Goal: Task Accomplishment & Management: Complete application form

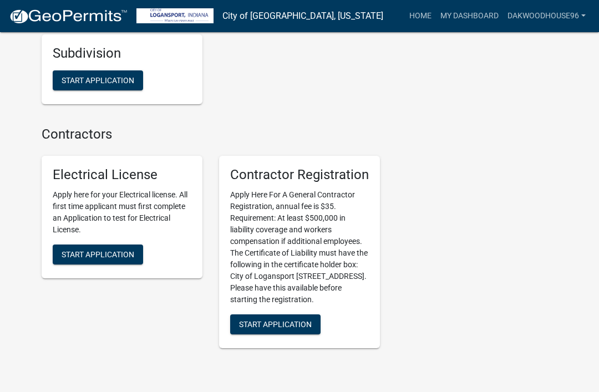
scroll to position [1460, 0]
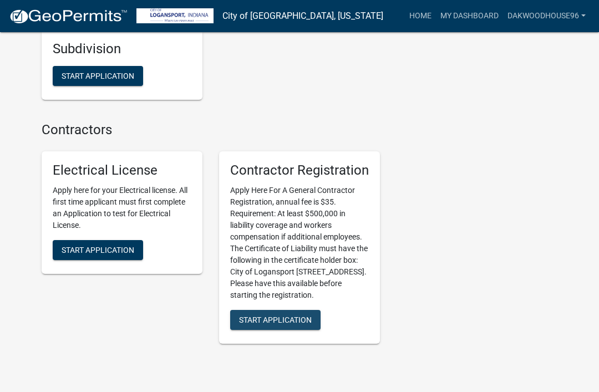
click at [304, 316] on span "Start Application" at bounding box center [275, 320] width 73 height 9
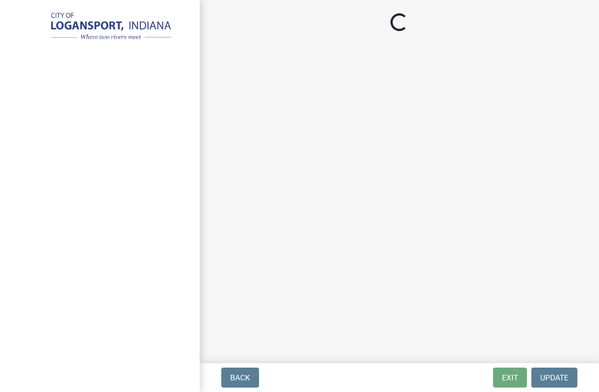
select select "In"
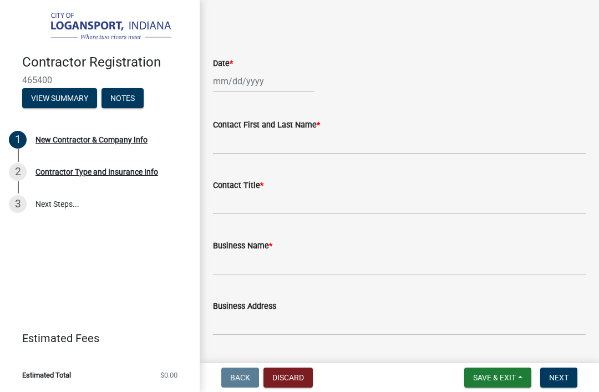
scroll to position [512, 0]
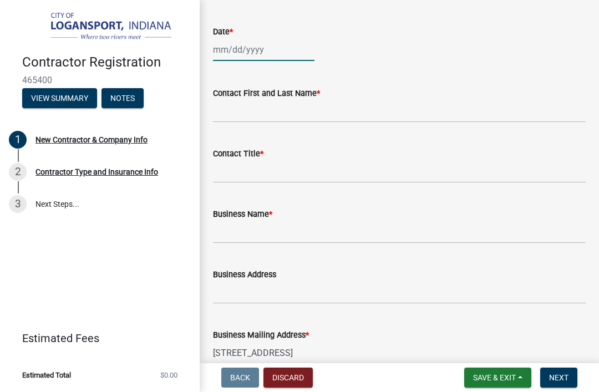
click at [276, 61] on div at bounding box center [263, 49] width 101 height 23
select select "8"
select select "2025"
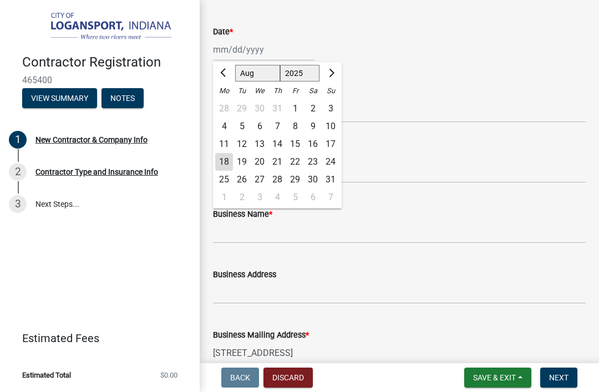
click at [227, 171] on div "18" at bounding box center [224, 162] width 18 height 18
type input "[DATE]"
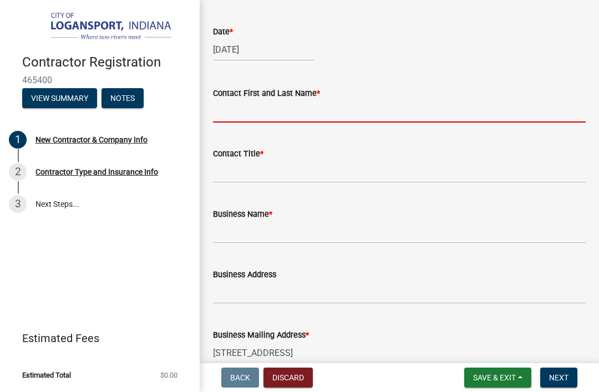
click at [303, 123] on input "Contact First and Last Name *" at bounding box center [399, 111] width 373 height 23
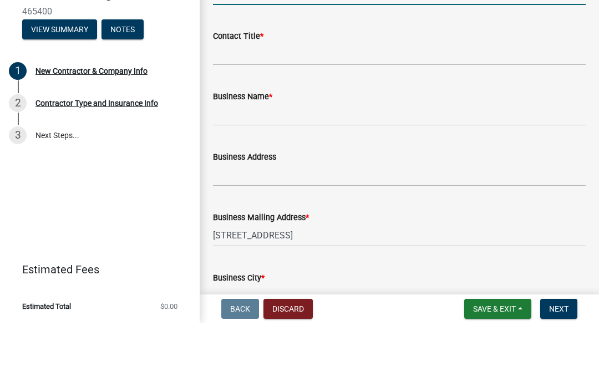
scroll to position [560, 0]
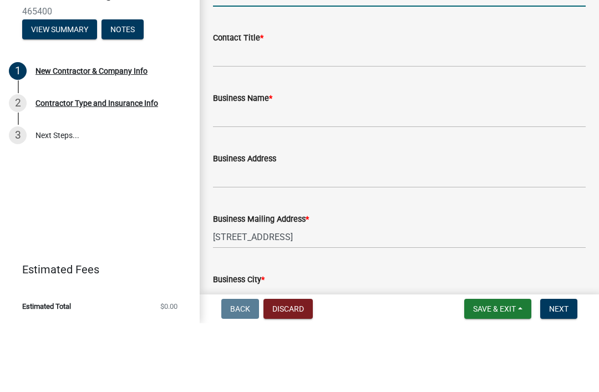
type input "[PERSON_NAME]"
click at [269, 100] on div "Contact Title *" at bounding box center [399, 106] width 373 height 13
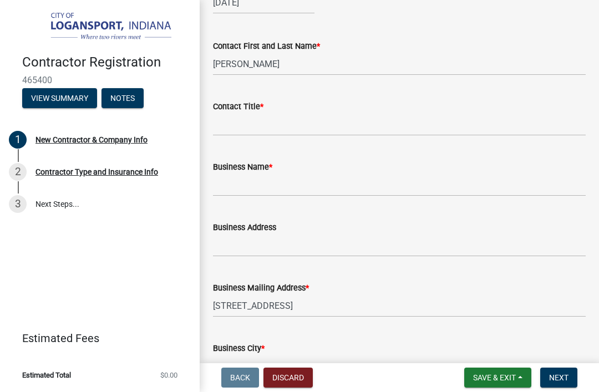
click at [263, 111] on span "*" at bounding box center [261, 106] width 3 height 9
click at [265, 136] on input "Contact Title *" at bounding box center [399, 124] width 373 height 23
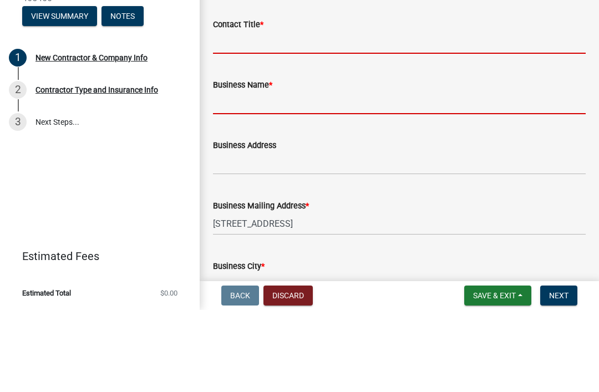
click at [365, 160] on form "Business Name *" at bounding box center [399, 178] width 373 height 36
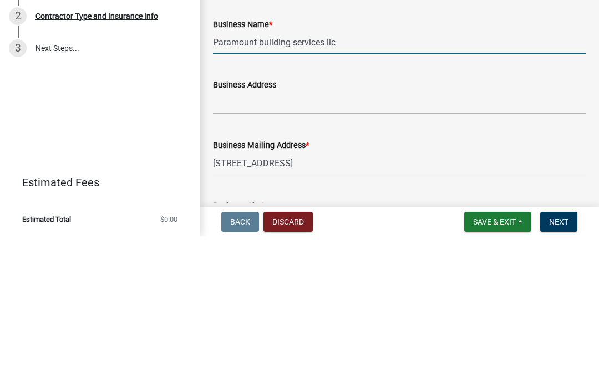
type input "Paramount building services llc"
click at [419, 247] on input "Business Address" at bounding box center [399, 258] width 373 height 23
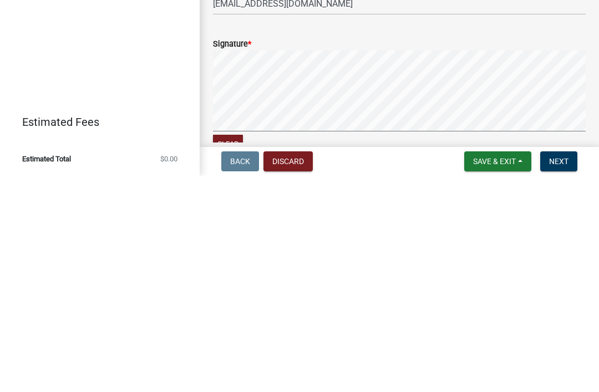
scroll to position [1040, 0]
type input "363 Jefferson ave Peru in 46970"
click at [558, 373] on span "Next" at bounding box center [558, 377] width 19 height 9
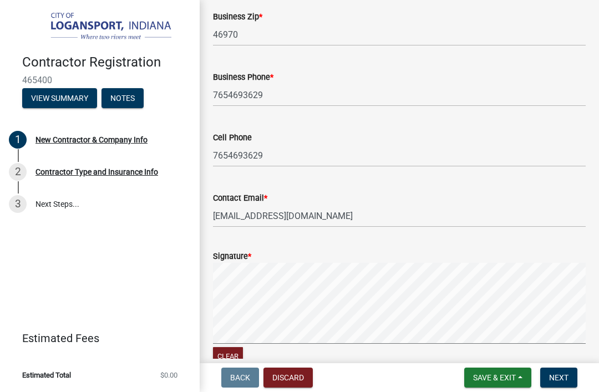
click at [557, 386] on button "Next" at bounding box center [558, 378] width 37 height 20
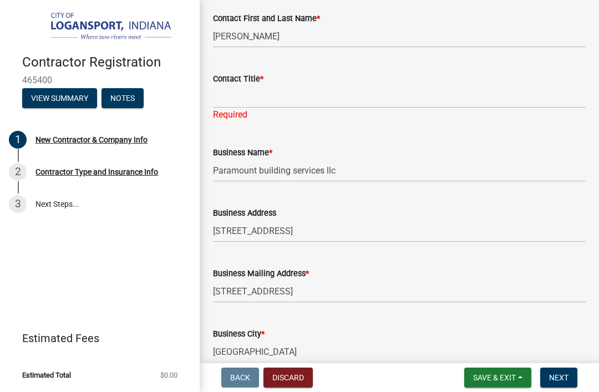
scroll to position [573, 0]
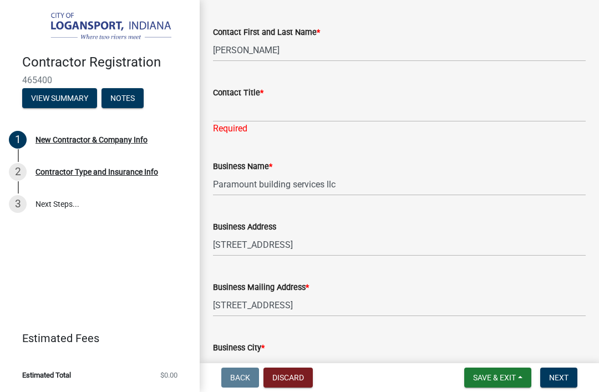
click at [263, 98] on span "*" at bounding box center [261, 92] width 3 height 9
click at [263, 122] on input "Contact Title *" at bounding box center [399, 110] width 373 height 23
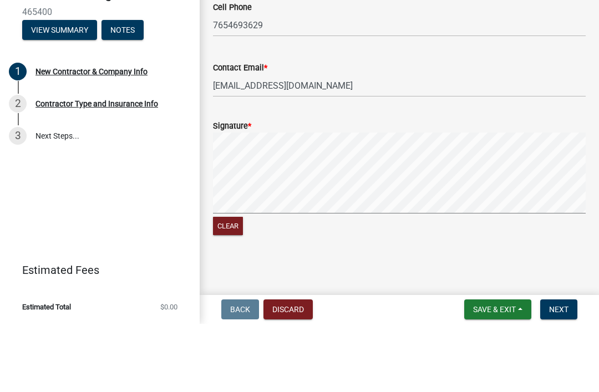
scroll to position [1142, 0]
type input "Owner/ceo"
click at [547, 129] on div "Contact Email *" at bounding box center [399, 135] width 373 height 13
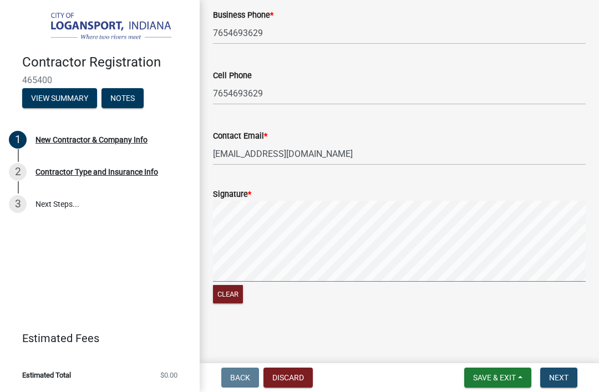
click at [557, 384] on button "Next" at bounding box center [558, 378] width 37 height 20
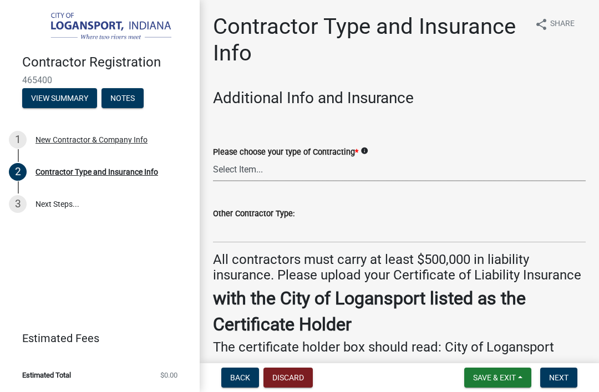
click at [342, 164] on select "Select Item... Plumber General HVAC Roofer Tree Service Demo Other" at bounding box center [399, 170] width 373 height 23
select select "59ca3136-e07f-4996-a1bb-2b601bcdc5f6"
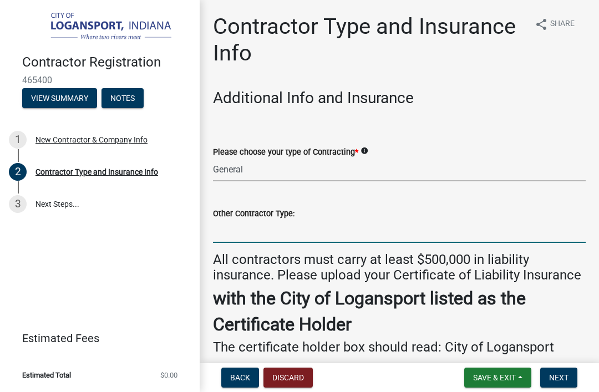
click at [450, 233] on input "Other Contractor Type:" at bounding box center [399, 231] width 373 height 23
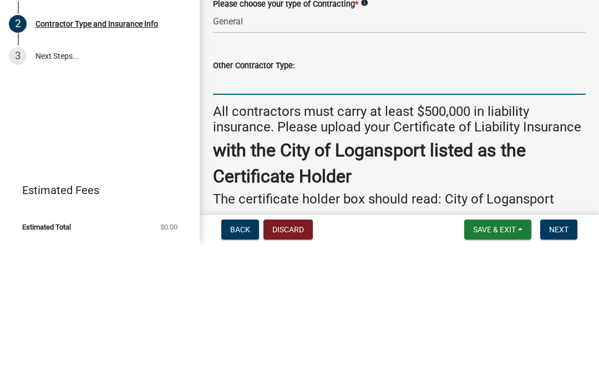
click at [536, 220] on input "Other Contractor Type:" at bounding box center [399, 231] width 373 height 23
click at [118, 107] on div "Contractor Registration 465400 View Summary Notes 1 New Contractor & Company In…" at bounding box center [100, 196] width 200 height 392
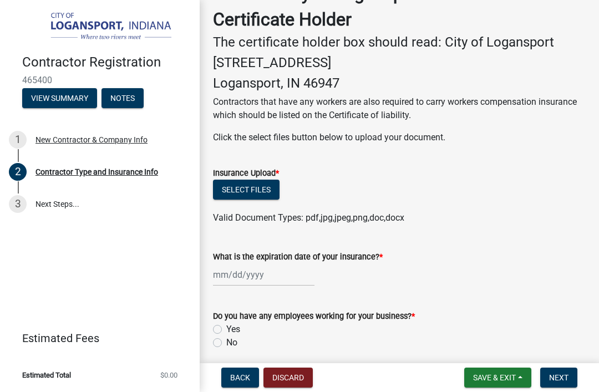
scroll to position [304, 0]
click at [263, 184] on button "Select files" at bounding box center [246, 190] width 67 height 20
click at [237, 184] on button "Select files" at bounding box center [246, 190] width 67 height 20
click at [233, 181] on button "Select files" at bounding box center [246, 190] width 67 height 20
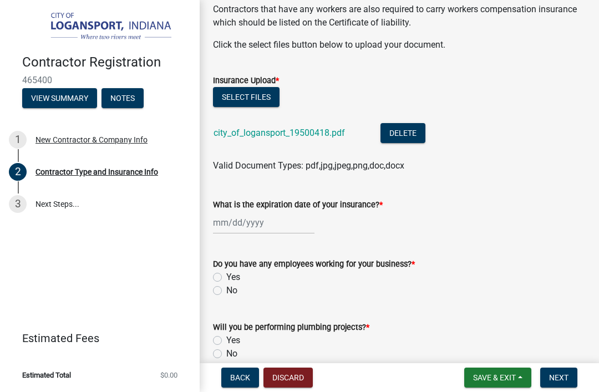
scroll to position [404, 0]
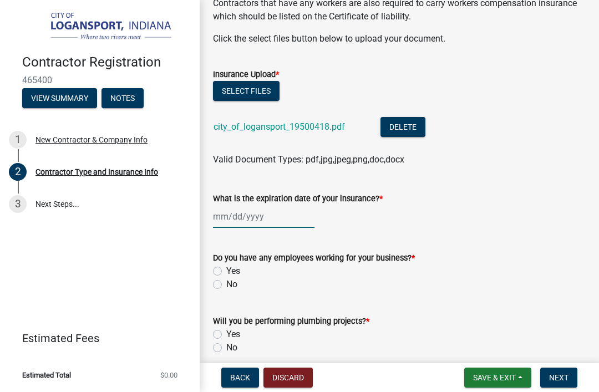
click at [231, 216] on div at bounding box center [263, 216] width 101 height 23
select select "8"
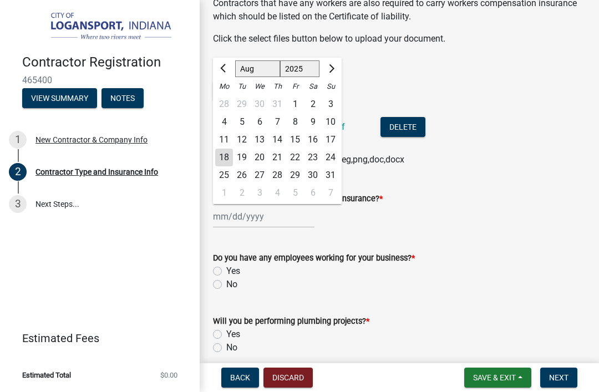
click at [295, 69] on select "1525 1526 1527 1528 1529 1530 1531 1532 1533 1534 1535 1536 1537 1538 1539 1540…" at bounding box center [300, 69] width 40 height 17
select select "2026"
click at [309, 124] on div "8" at bounding box center [313, 122] width 18 height 18
type input "08/08/2026"
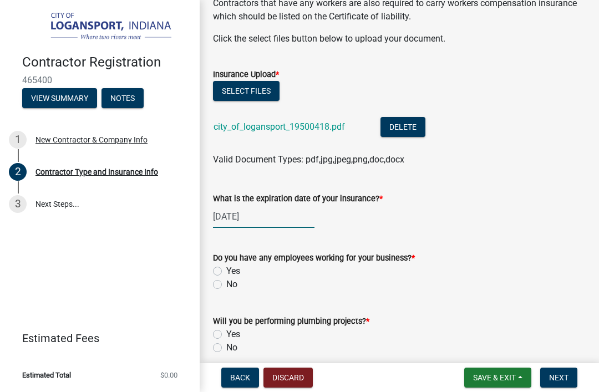
click at [232, 212] on div "08/08/2026" at bounding box center [263, 216] width 101 height 23
select select "8"
select select "2026"
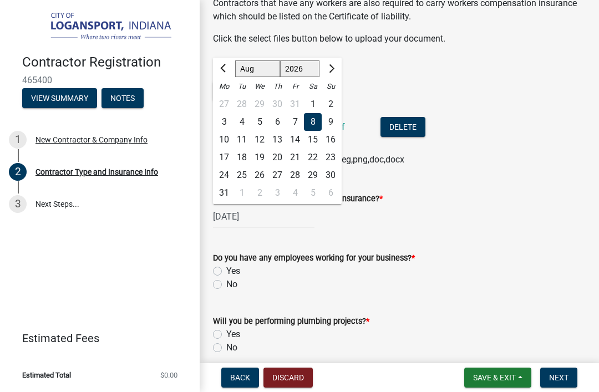
click at [317, 140] on div "15" at bounding box center [313, 140] width 18 height 18
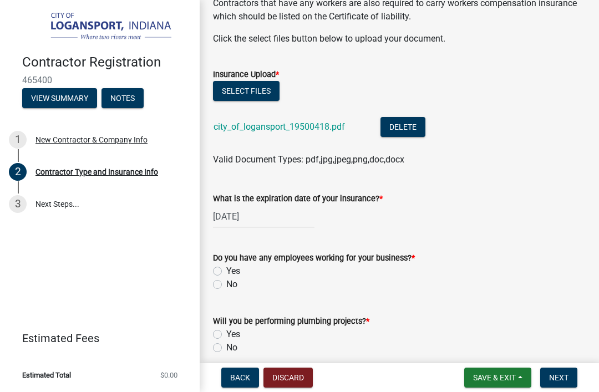
type input "08/15/2026"
click at [226, 278] on label "No" at bounding box center [231, 284] width 11 height 13
click at [226, 278] on input "No" at bounding box center [229, 281] width 7 height 7
radio input "true"
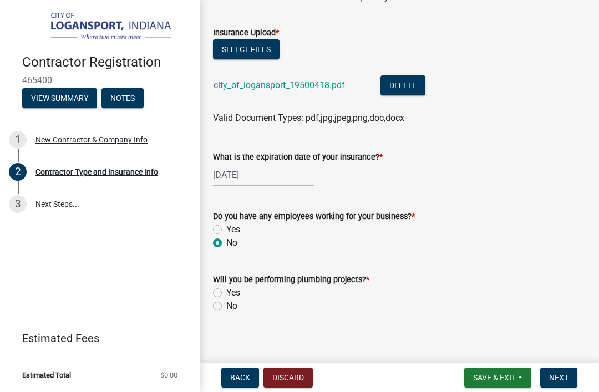
scroll to position [446, 0]
click at [226, 302] on label "No" at bounding box center [231, 305] width 11 height 13
click at [226, 302] on input "No" at bounding box center [229, 302] width 7 height 7
radio input "true"
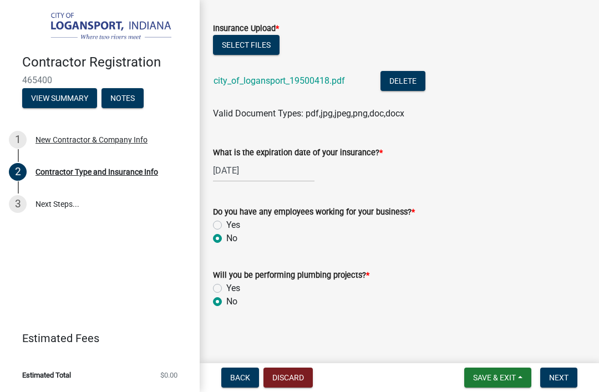
scroll to position [450, 0]
click at [560, 374] on span "Next" at bounding box center [558, 377] width 19 height 9
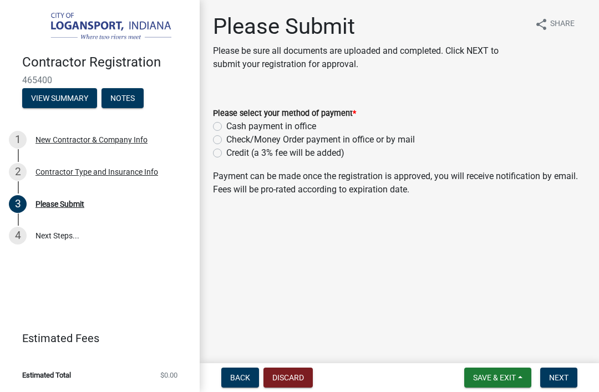
click at [226, 156] on label "Credit (a 3% fee will be added)" at bounding box center [285, 152] width 118 height 13
click at [226, 154] on input "Credit (a 3% fee will be added)" at bounding box center [229, 149] width 7 height 7
radio input "true"
click at [551, 380] on span "Next" at bounding box center [558, 377] width 19 height 9
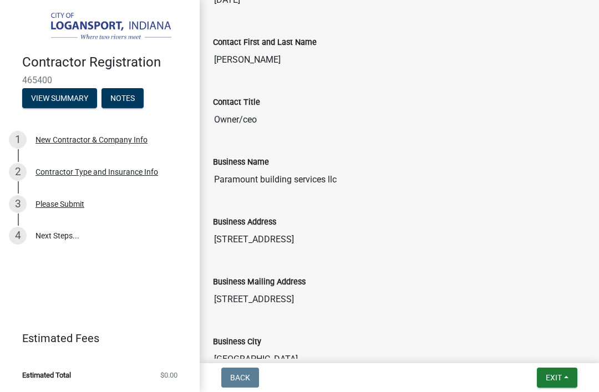
scroll to position [658, 0]
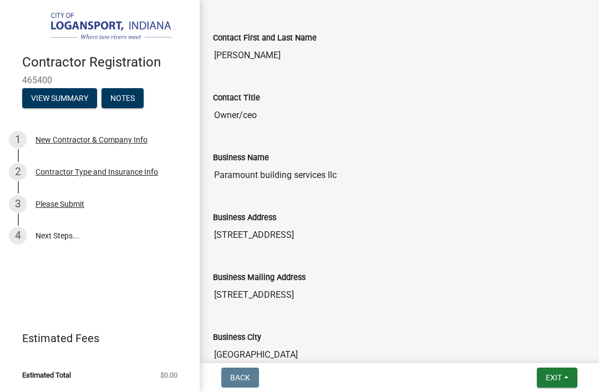
click at [250, 126] on input "Owner/ceo" at bounding box center [399, 115] width 373 height 22
click at [246, 126] on input "Owner/ceo" at bounding box center [399, 115] width 373 height 22
click at [67, 143] on div "New Contractor & Company Info" at bounding box center [91, 140] width 112 height 8
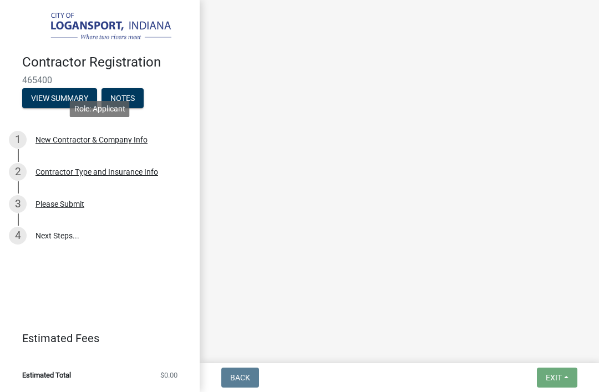
scroll to position [0, 0]
select select "In"
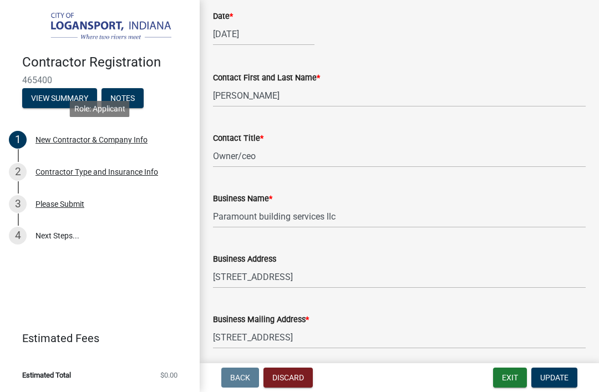
scroll to position [528, 0]
click at [263, 167] on input "Owner/ceo" at bounding box center [399, 155] width 373 height 23
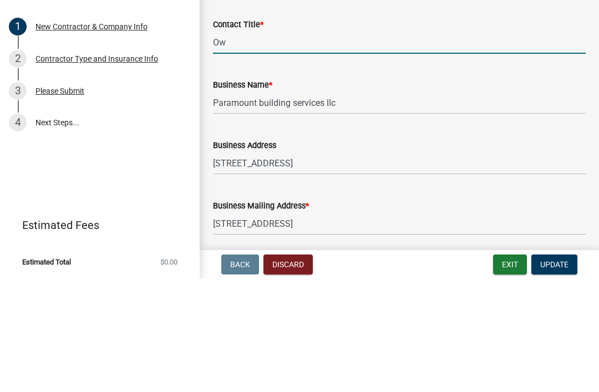
type input "O"
type input "Sole proprietor"
click at [335, 205] on input "Paramount building services llc" at bounding box center [399, 216] width 373 height 23
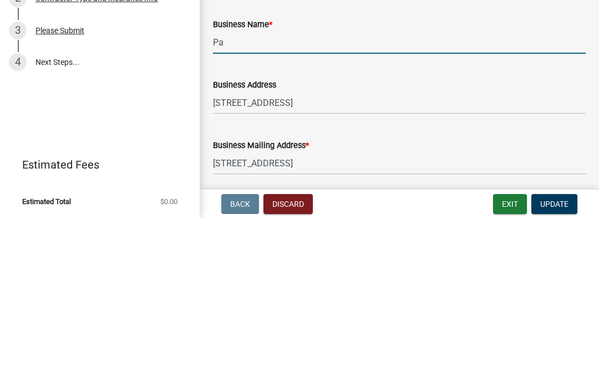
type input "P"
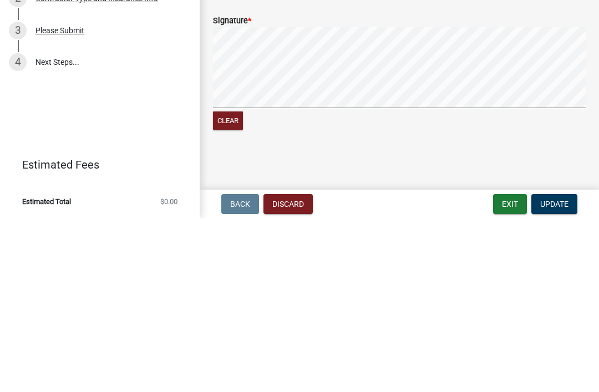
scroll to position [1129, 0]
type input "[PERSON_NAME]"
click at [133, 113] on div "Contractor Registration 465400 View Summary Notes 1 New Contractor & Company In…" at bounding box center [100, 196] width 200 height 392
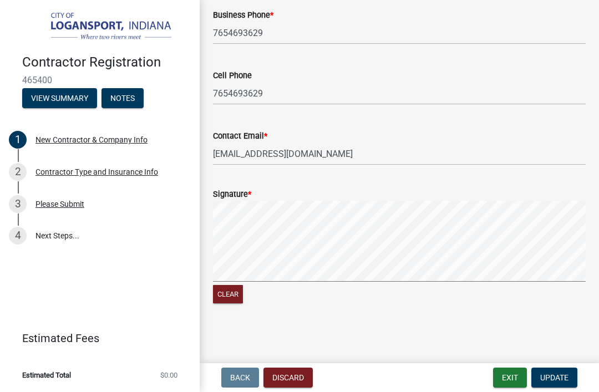
click at [540, 372] on button "Update" at bounding box center [554, 378] width 46 height 20
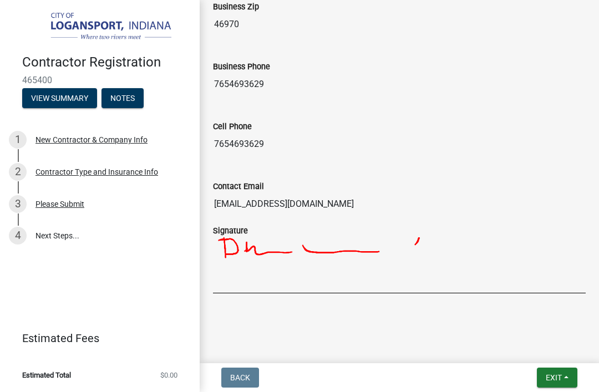
scroll to position [1149, 0]
click at [57, 202] on div "Please Submit" at bounding box center [59, 204] width 49 height 8
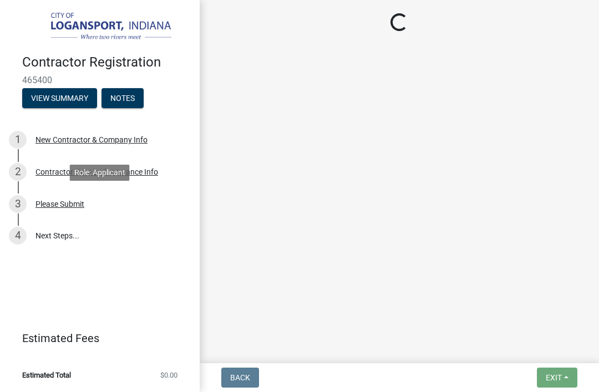
scroll to position [0, 0]
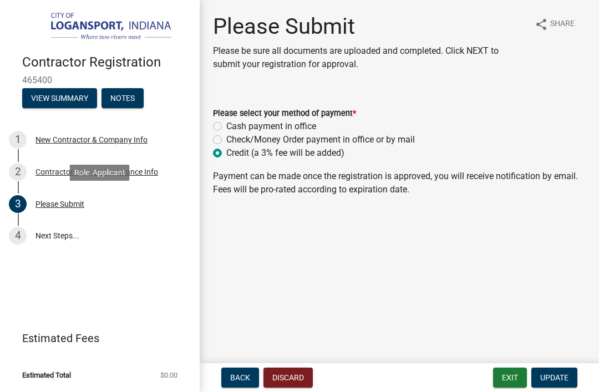
click at [543, 373] on span "Update" at bounding box center [554, 377] width 28 height 9
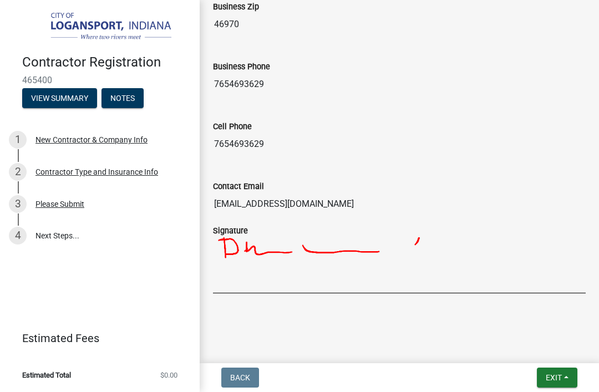
scroll to position [1149, 0]
click at [54, 235] on link "4 Next Steps..." at bounding box center [100, 236] width 200 height 32
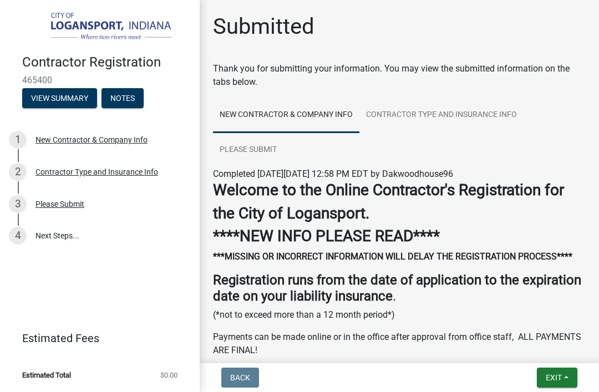
scroll to position [0, 0]
click at [46, 94] on button "View Summary" at bounding box center [59, 98] width 75 height 20
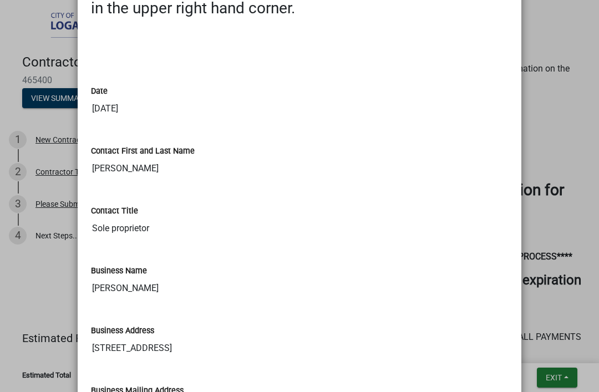
scroll to position [425, 0]
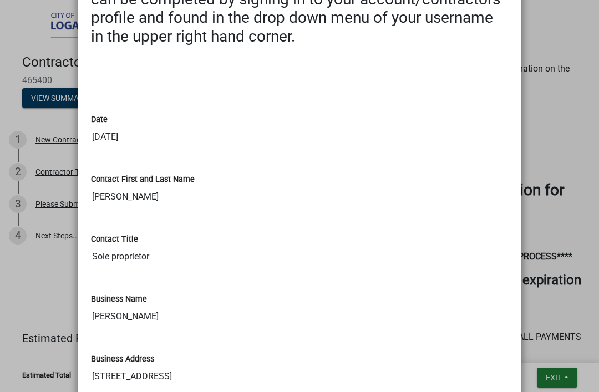
click at [32, 110] on ngb-modal-window "Summary × Printer Friendly New Contractor & Company Info Contractor Type and In…" at bounding box center [299, 196] width 599 height 392
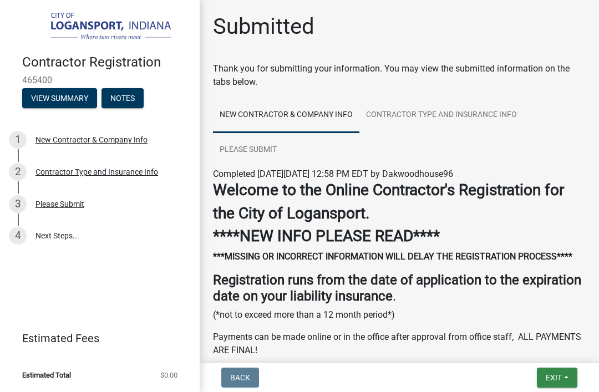
click at [551, 382] on span "Exit" at bounding box center [554, 377] width 16 height 9
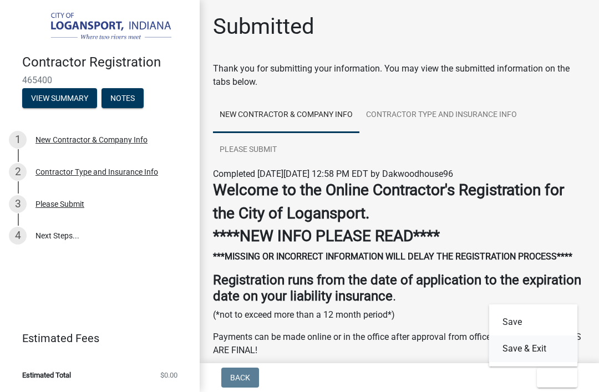
click at [509, 345] on button "Save & Exit" at bounding box center [533, 348] width 89 height 27
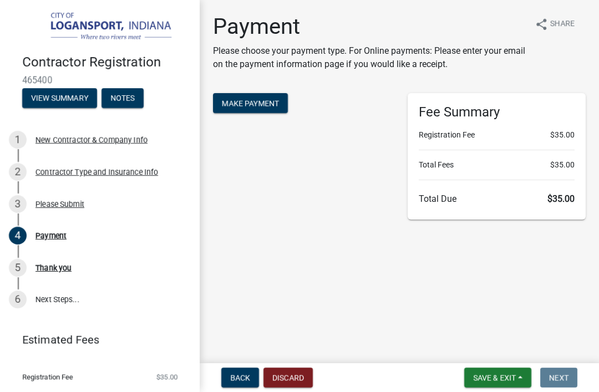
click at [260, 98] on button "Make Payment" at bounding box center [250, 103] width 75 height 20
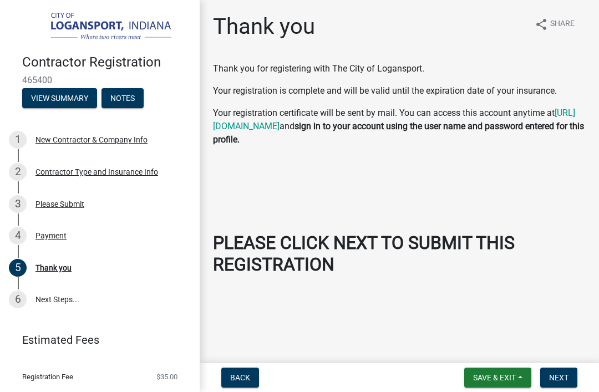
click at [558, 374] on span "Next" at bounding box center [558, 377] width 19 height 9
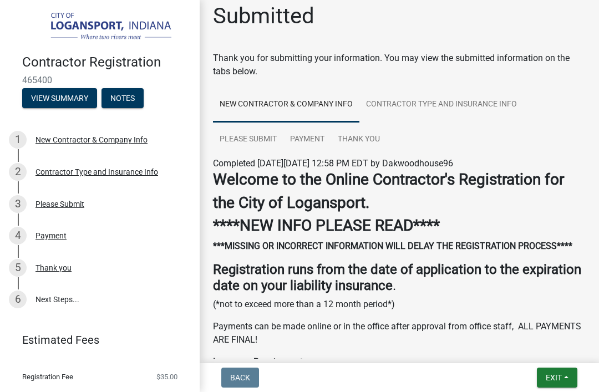
scroll to position [10, 0]
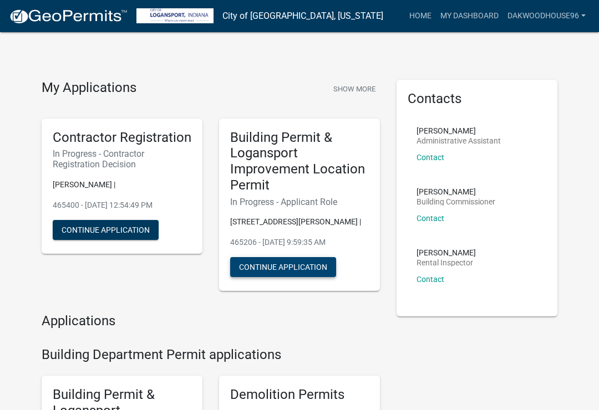
click at [303, 277] on button "Continue Application" at bounding box center [283, 267] width 106 height 20
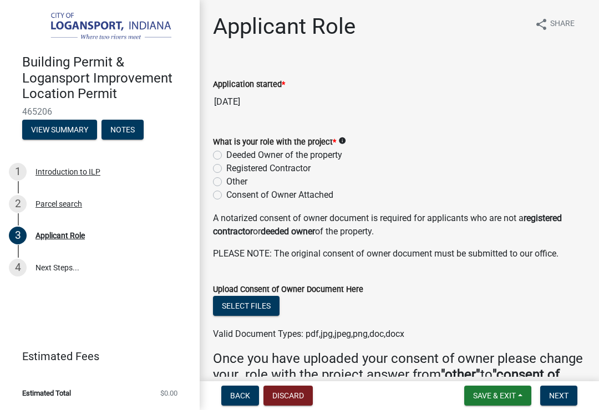
click at [226, 172] on label "Registered Contractor" at bounding box center [268, 168] width 84 height 13
click at [226, 169] on input "Registered Contractor" at bounding box center [229, 165] width 7 height 7
radio input "true"
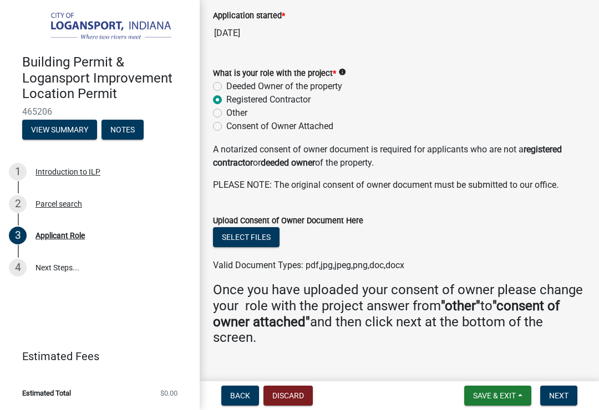
scroll to position [75, 0]
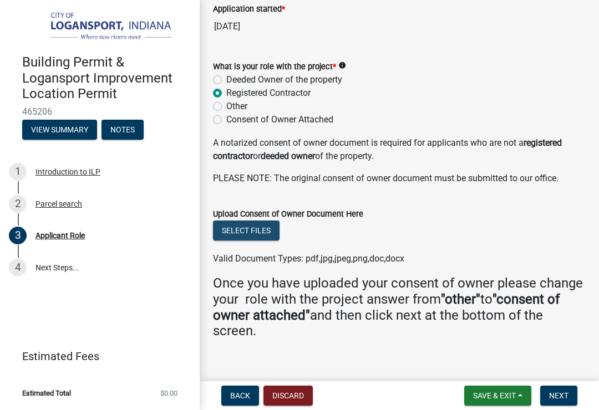
click at [237, 234] on button "Select files" at bounding box center [246, 231] width 67 height 20
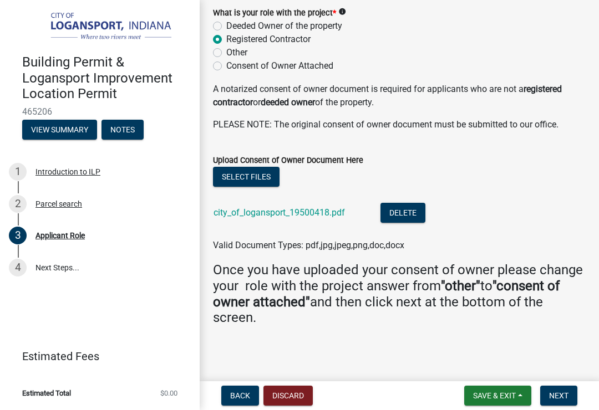
scroll to position [129, 0]
click at [568, 399] on button "Next" at bounding box center [558, 396] width 37 height 20
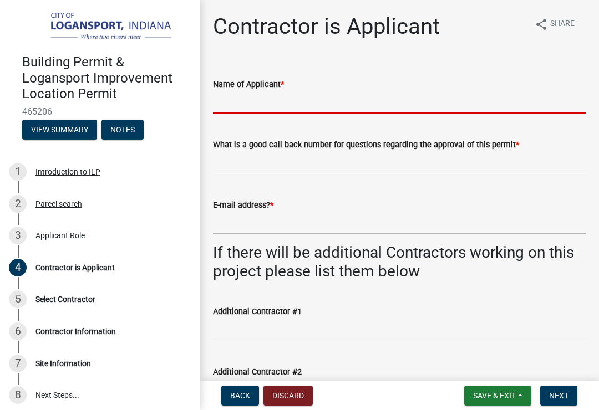
click at [283, 95] on input "Name of Applicant *" at bounding box center [399, 102] width 373 height 23
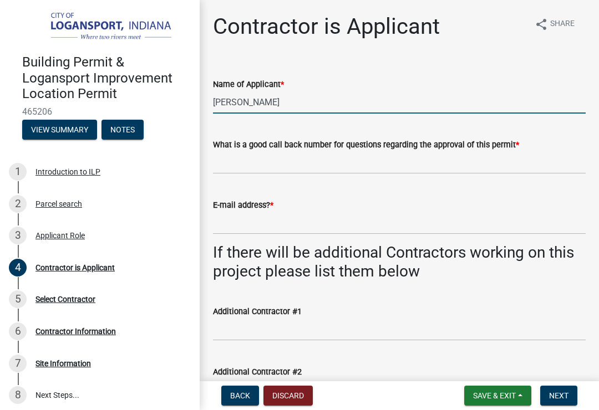
type input "[PERSON_NAME]"
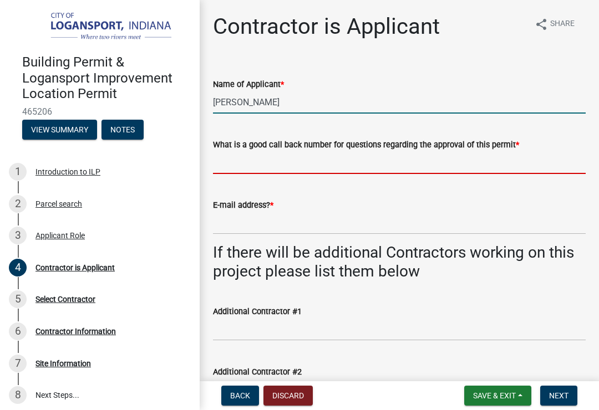
click at [428, 167] on input "What is a good call back number for questions regarding the approval of this pe…" at bounding box center [399, 162] width 373 height 23
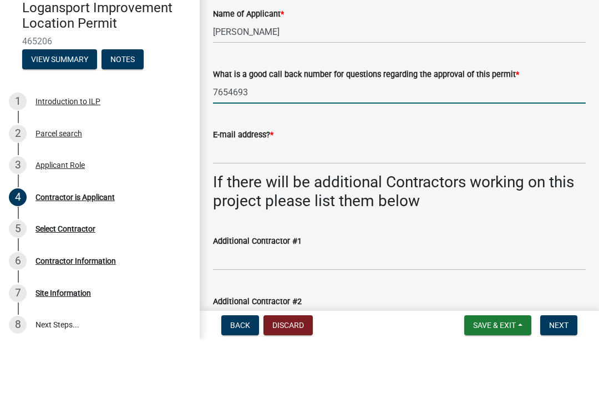
type input "76546936"
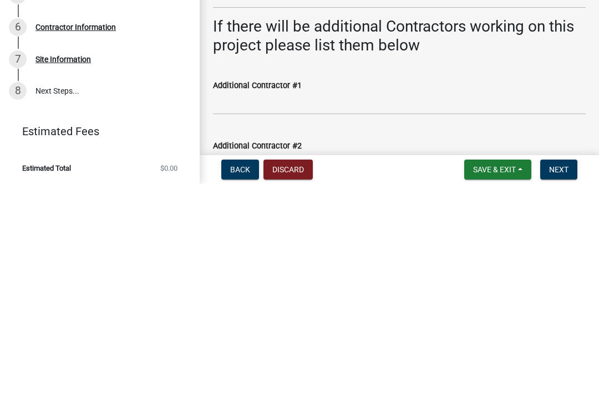
click at [248, 392] on span "Back" at bounding box center [240, 396] width 20 height 9
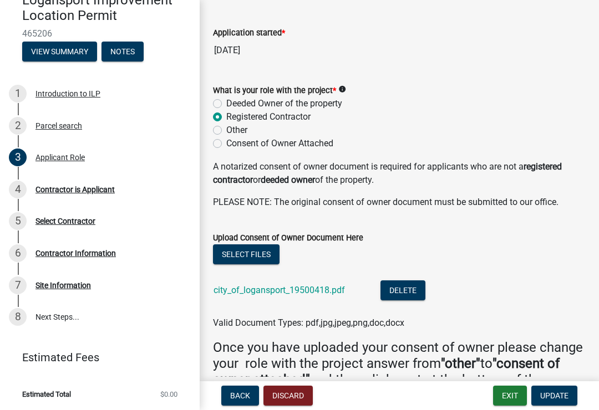
scroll to position [57, 0]
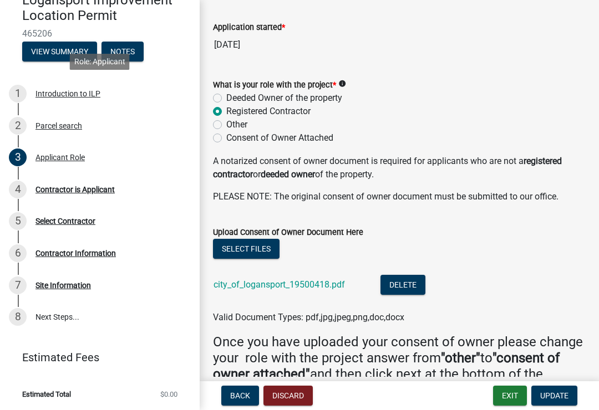
click at [69, 87] on div "1 Introduction to ILP" at bounding box center [95, 94] width 173 height 18
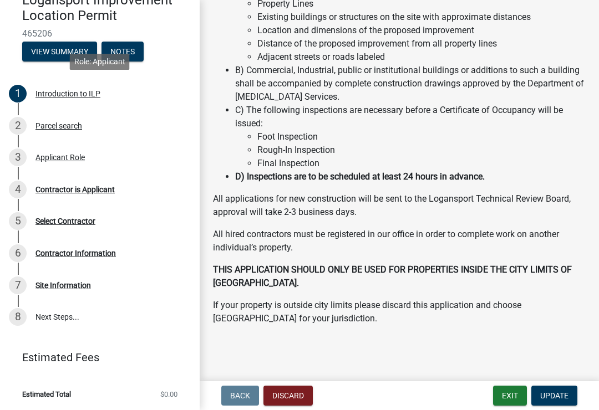
scroll to position [182, 0]
click at [61, 125] on div "Parcel search" at bounding box center [58, 126] width 47 height 8
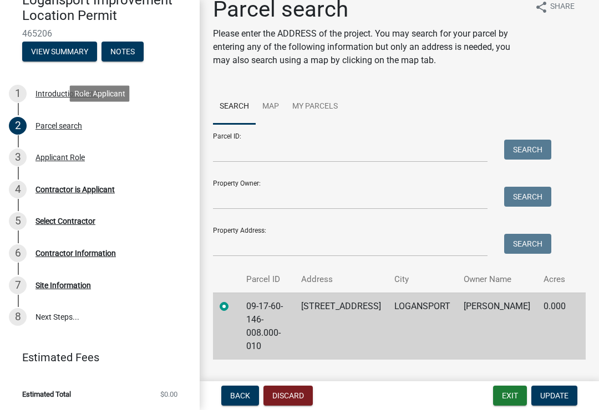
scroll to position [16, 0]
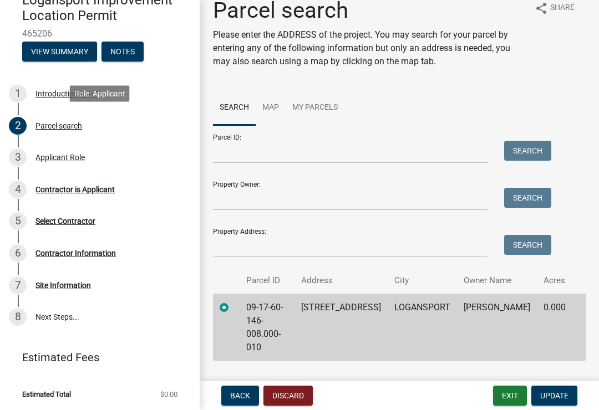
click at [565, 394] on span "Update" at bounding box center [554, 396] width 28 height 9
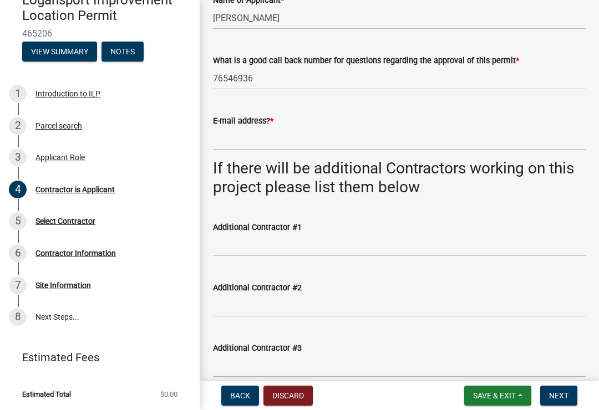
scroll to position [85, 0]
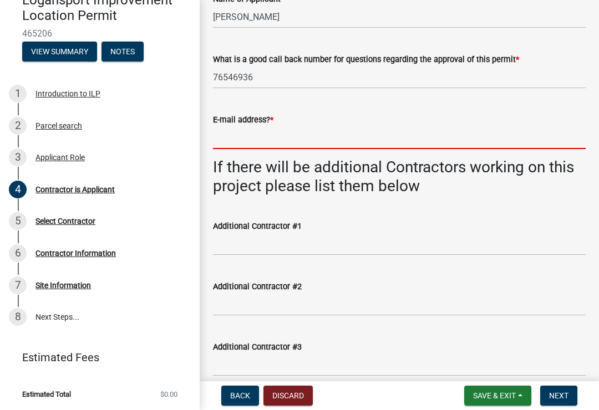
click at [361, 141] on input "E-mail address? *" at bounding box center [399, 137] width 373 height 23
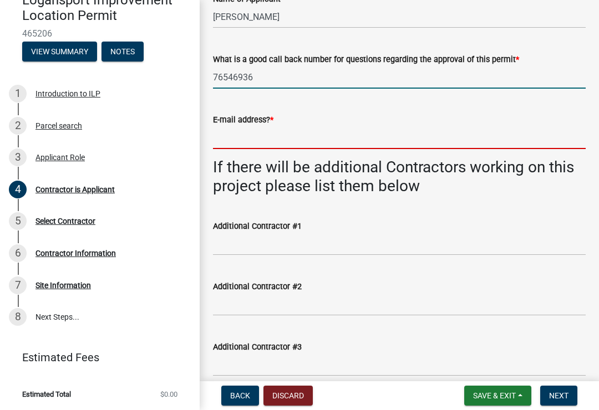
click at [279, 77] on input "76546936" at bounding box center [399, 77] width 373 height 23
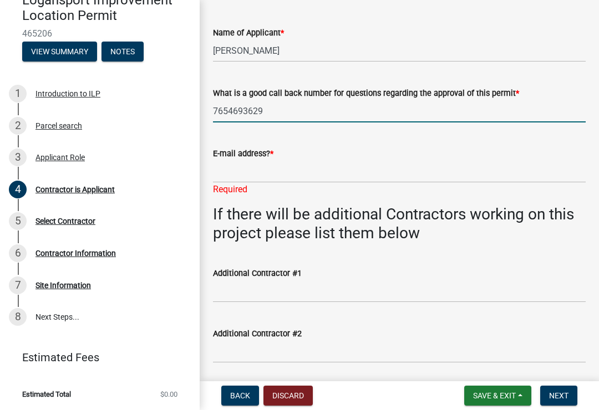
scroll to position [44, 0]
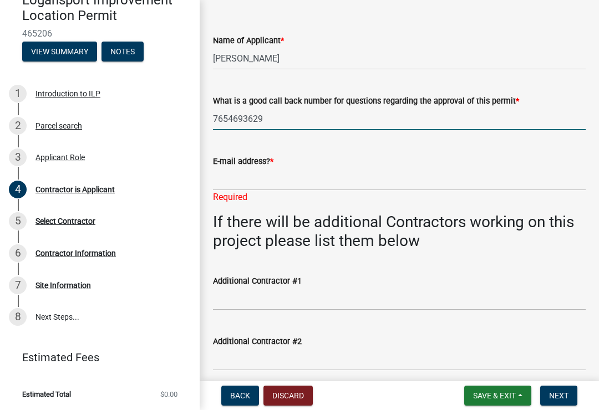
type input "7654693629"
click at [293, 39] on div "Name of Applicant *" at bounding box center [399, 40] width 373 height 13
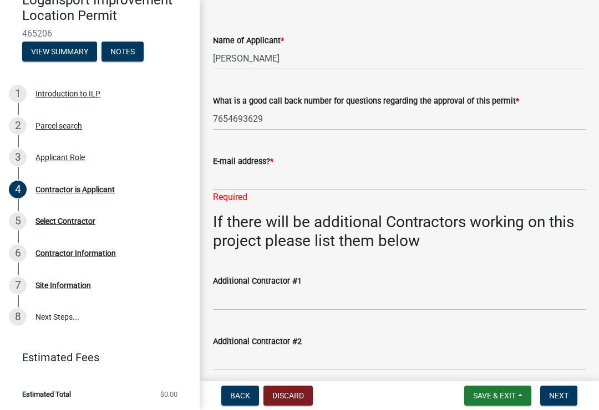
click at [72, 46] on button "View Summary" at bounding box center [59, 52] width 75 height 20
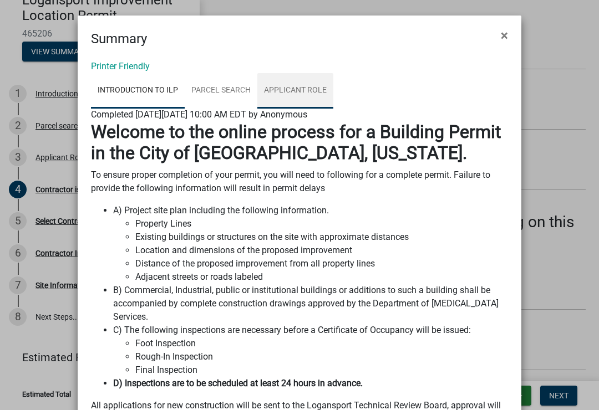
click at [304, 87] on link "Applicant Role" at bounding box center [295, 90] width 76 height 35
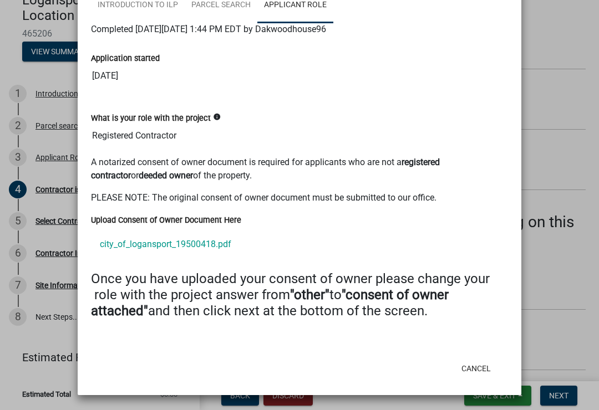
scroll to position [85, 0]
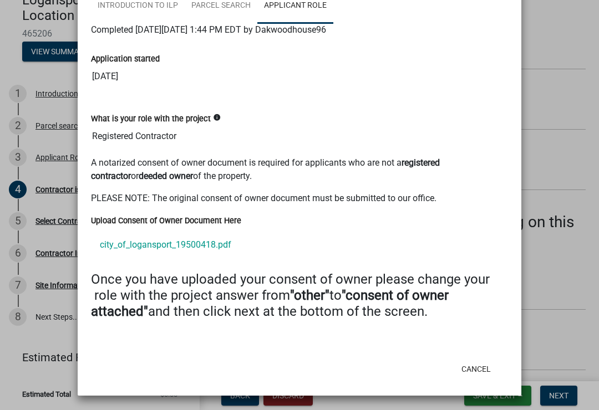
click at [133, 246] on link "city_of_logansport_19500418.pdf" at bounding box center [299, 245] width 417 height 27
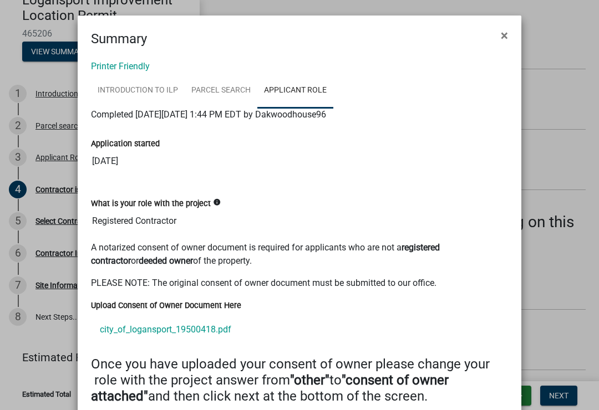
scroll to position [0, 0]
click at [495, 38] on button "×" at bounding box center [504, 35] width 25 height 31
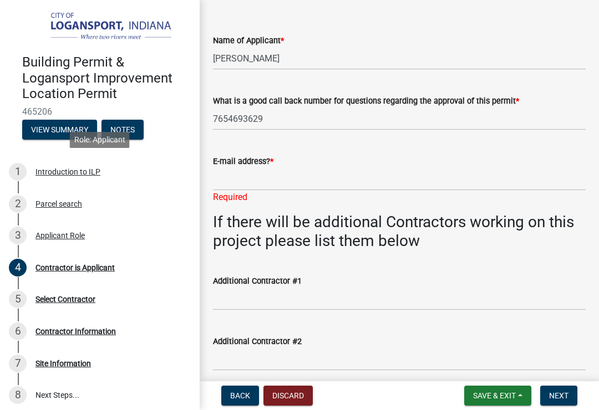
click at [54, 170] on div "Introduction to ILP" at bounding box center [67, 172] width 65 height 8
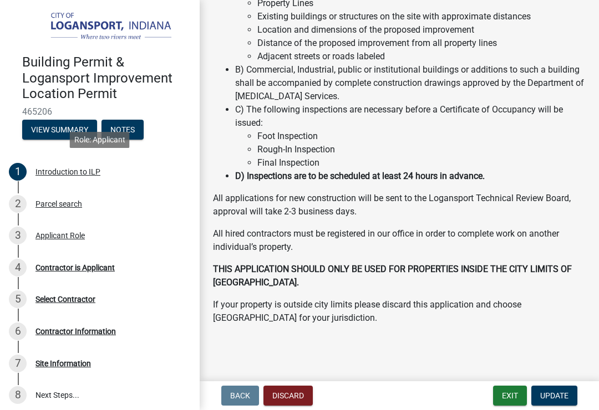
scroll to position [182, 0]
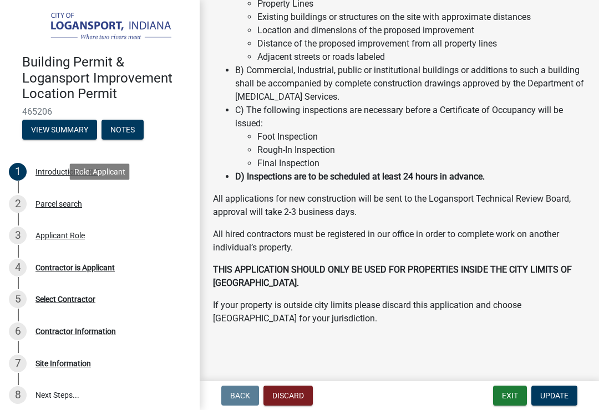
click at [48, 202] on div "Parcel search" at bounding box center [58, 204] width 47 height 8
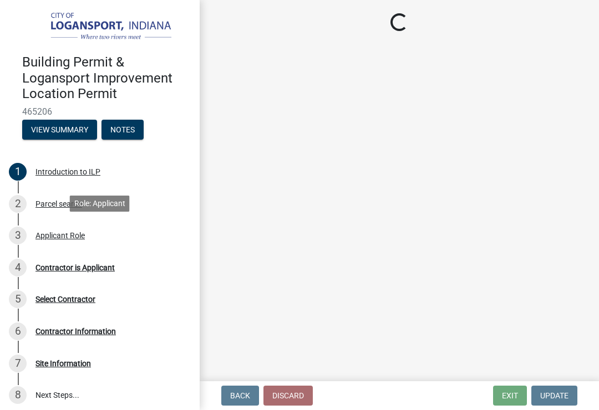
click at [48, 235] on div "Applicant Role" at bounding box center [59, 236] width 49 height 8
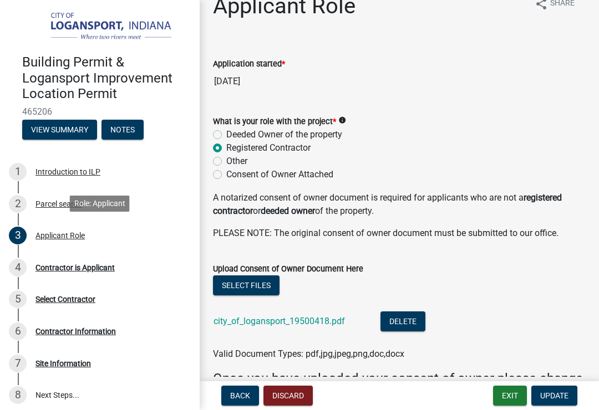
scroll to position [25, 0]
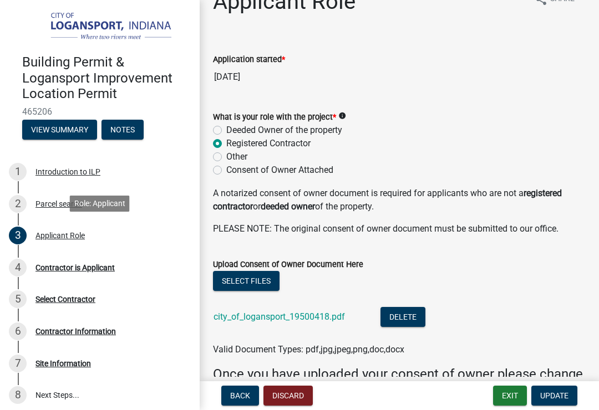
click at [388, 321] on button "Delete" at bounding box center [402, 317] width 45 height 20
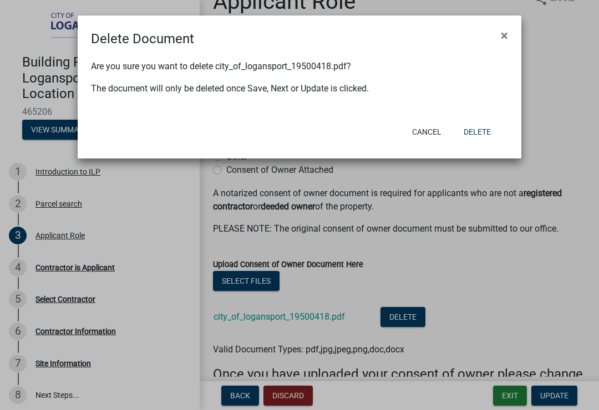
click at [475, 128] on button "Delete" at bounding box center [477, 132] width 45 height 20
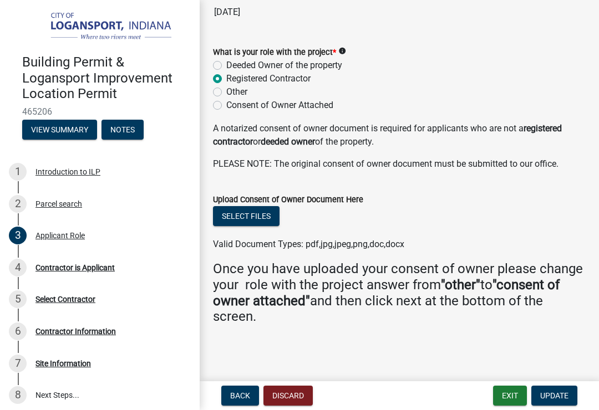
scroll to position [88, 0]
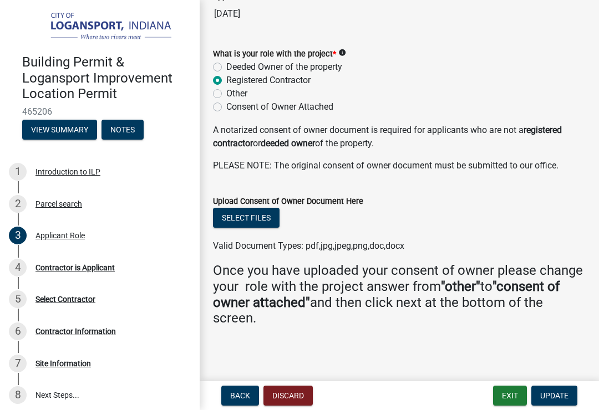
click at [542, 401] on button "Update" at bounding box center [554, 396] width 46 height 20
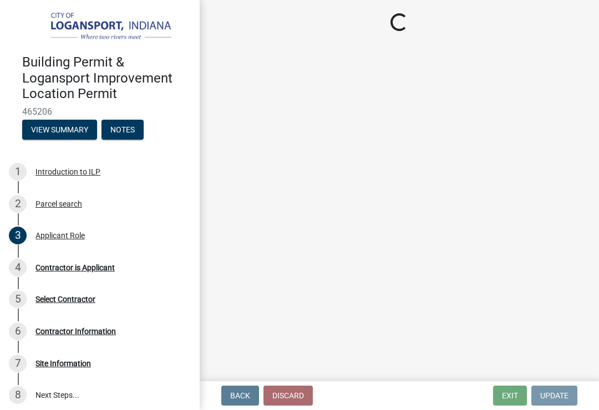
scroll to position [0, 0]
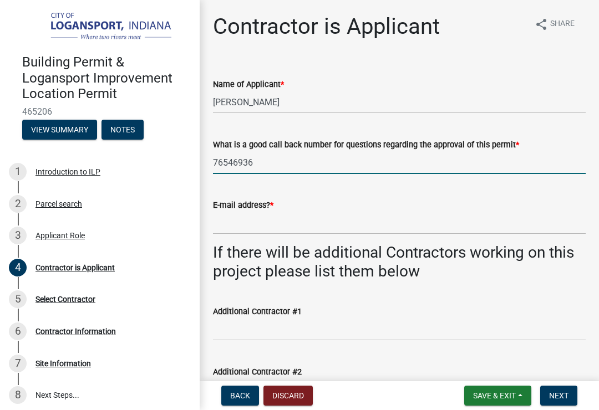
click at [266, 160] on input "76546936" at bounding box center [399, 162] width 373 height 23
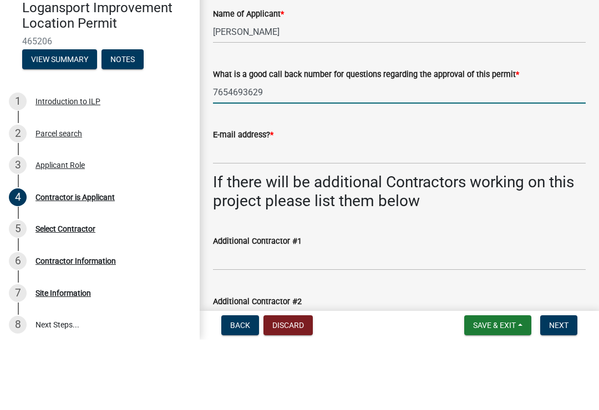
type input "7654693629"
click at [240, 212] on input "E-mail address? *" at bounding box center [399, 223] width 373 height 23
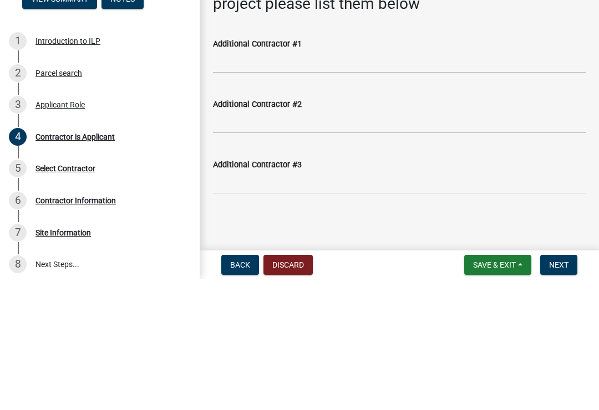
scroll to position [136, 0]
type input "[EMAIL_ADDRESS][DOMAIN_NAME]"
click at [52, 296] on div "Select Contractor" at bounding box center [65, 300] width 60 height 8
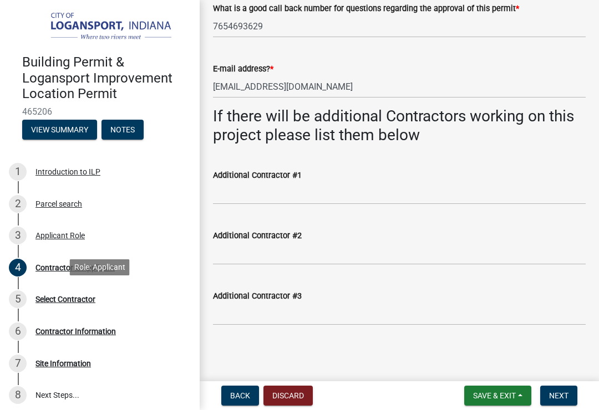
click at [54, 299] on div "Select Contractor" at bounding box center [65, 300] width 60 height 8
click at [552, 399] on span "Next" at bounding box center [558, 396] width 19 height 9
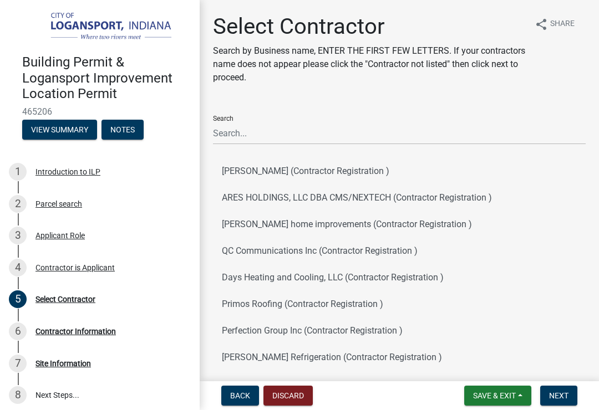
scroll to position [0, 0]
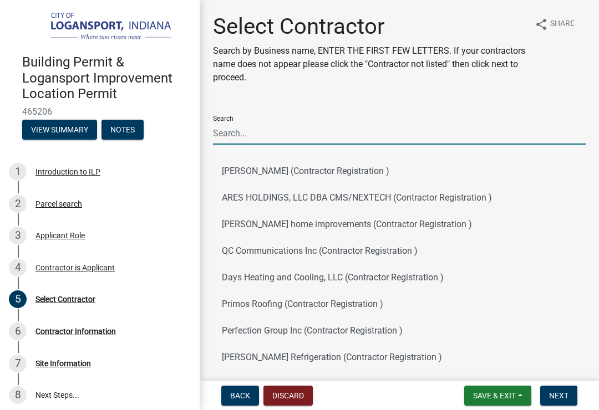
click at [235, 132] on input "Search" at bounding box center [399, 133] width 373 height 23
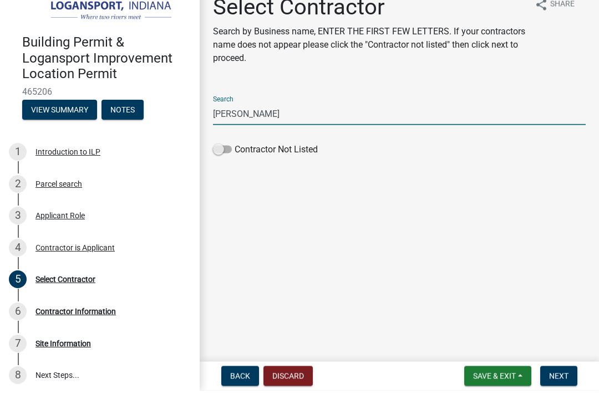
type input "[PERSON_NAME]"
click at [225, 165] on span at bounding box center [222, 169] width 19 height 8
click at [235, 162] on input "Contractor Not Listed" at bounding box center [235, 162] width 0 height 0
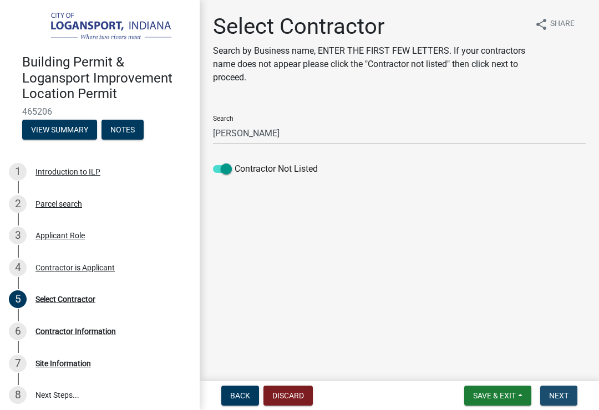
click at [560, 394] on span "Next" at bounding box center [558, 396] width 19 height 9
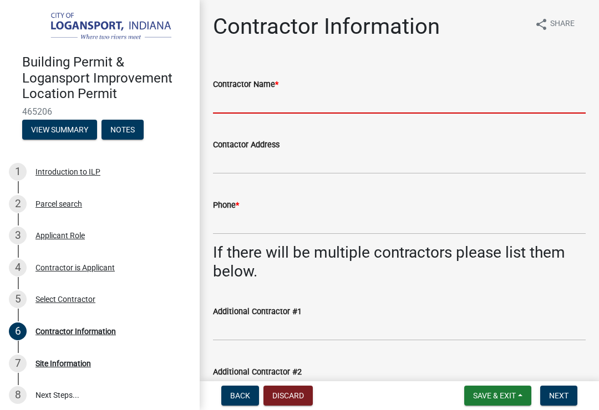
click at [228, 106] on input "Contractor Name *" at bounding box center [399, 102] width 373 height 23
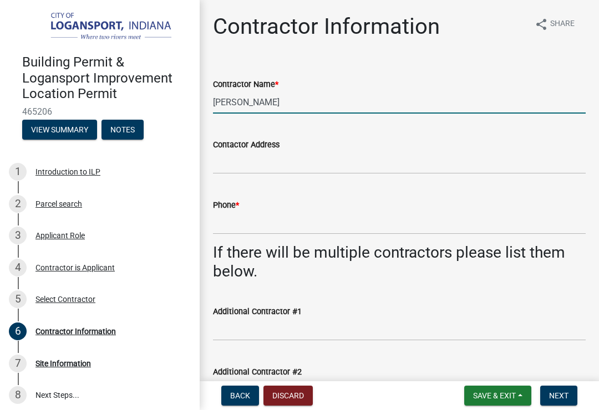
type input "[PERSON_NAME]"
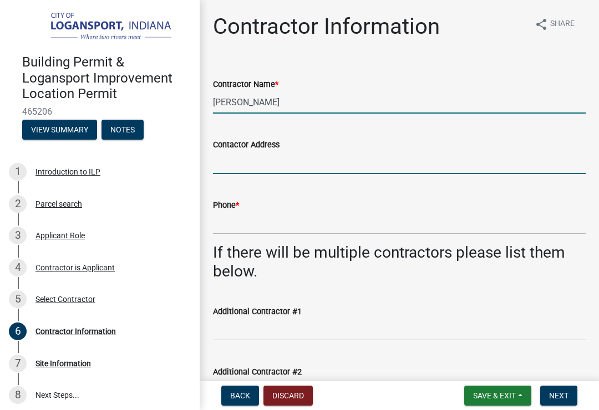
click at [242, 162] on input "Contactor Address" at bounding box center [399, 162] width 373 height 23
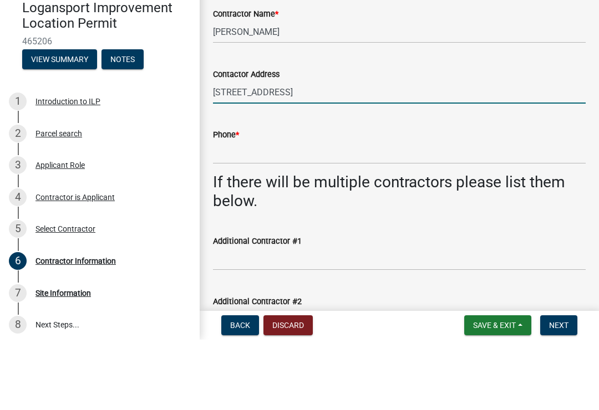
type input "[STREET_ADDRESS]"
click at [250, 212] on input "Phone *" at bounding box center [399, 223] width 373 height 23
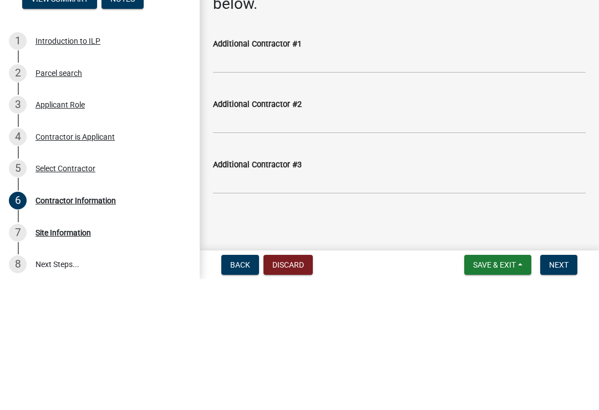
scroll to position [136, 0]
type input "[PHONE_NUMBER]"
click at [354, 242] on input "Additional Contractor #2" at bounding box center [399, 253] width 373 height 23
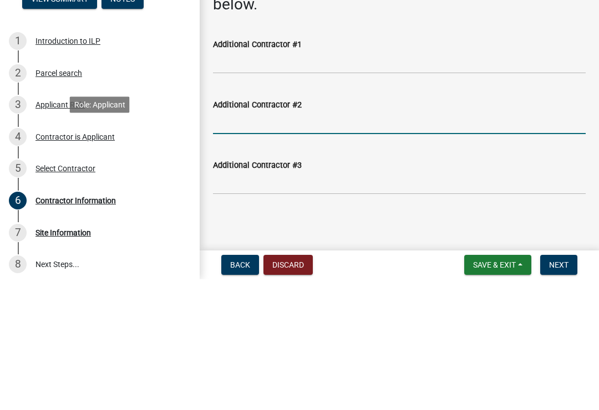
click at [149, 259] on div "4 Contractor is Applicant" at bounding box center [95, 268] width 173 height 18
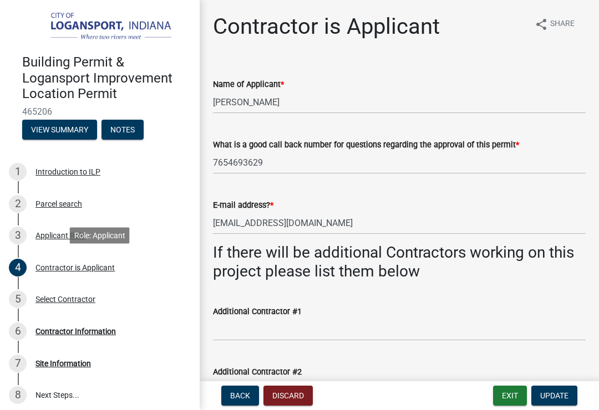
click at [58, 328] on div "Contractor Information" at bounding box center [75, 332] width 80 height 8
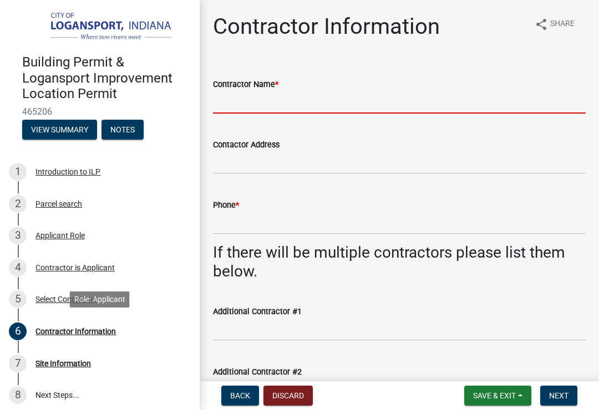
click at [233, 110] on input "Contractor Name *" at bounding box center [399, 102] width 373 height 23
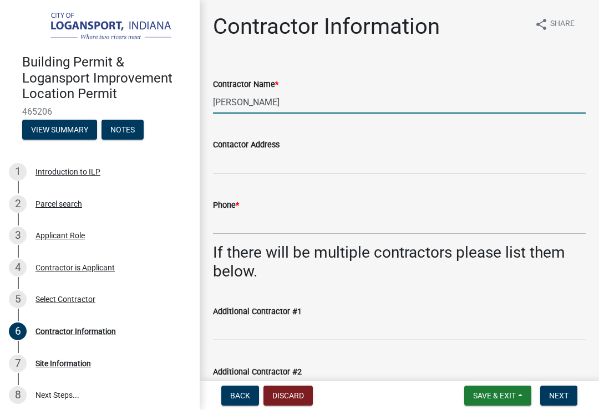
type input "[PERSON_NAME]"
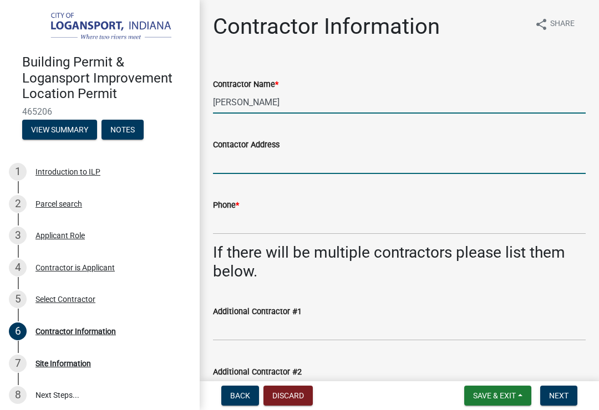
click at [223, 163] on input "Contactor Address" at bounding box center [399, 162] width 373 height 23
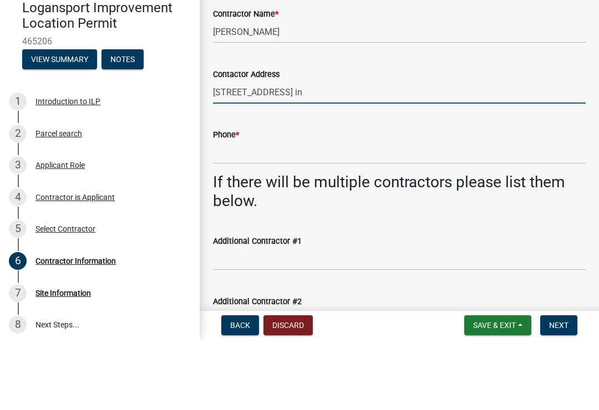
type input "[STREET_ADDRESS] in"
click at [230, 212] on input "Phone *" at bounding box center [399, 223] width 373 height 23
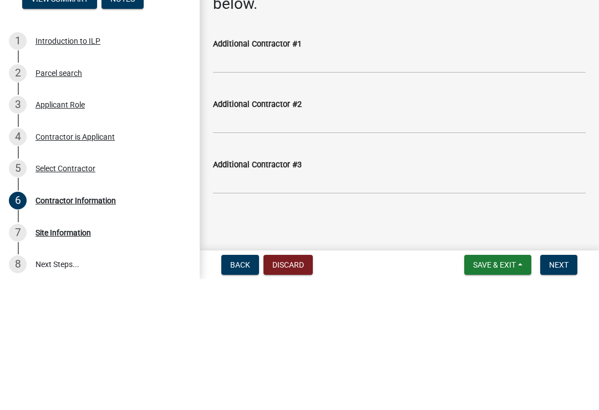
scroll to position [136, 0]
type input "[PHONE_NUMBER]"
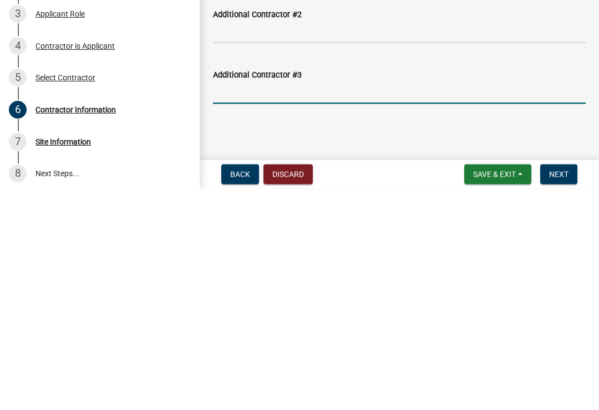
click at [561, 392] on span "Next" at bounding box center [558, 396] width 19 height 9
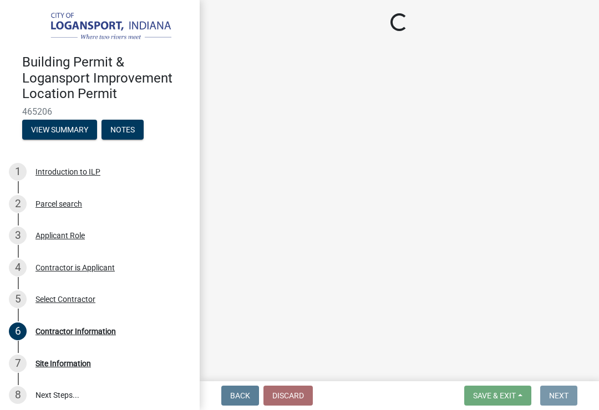
scroll to position [0, 0]
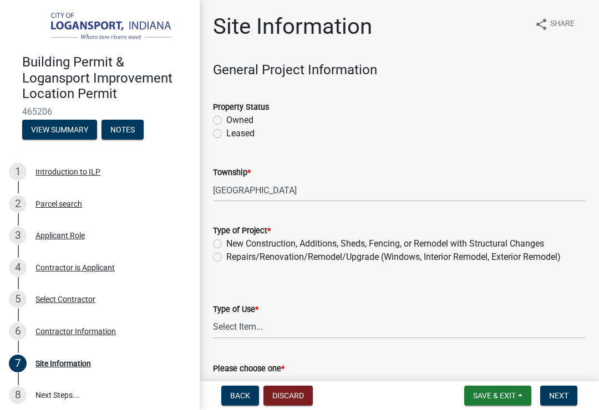
click at [226, 124] on label "Owned" at bounding box center [239, 120] width 27 height 13
click at [226, 121] on input "Owned" at bounding box center [229, 117] width 7 height 7
radio input "true"
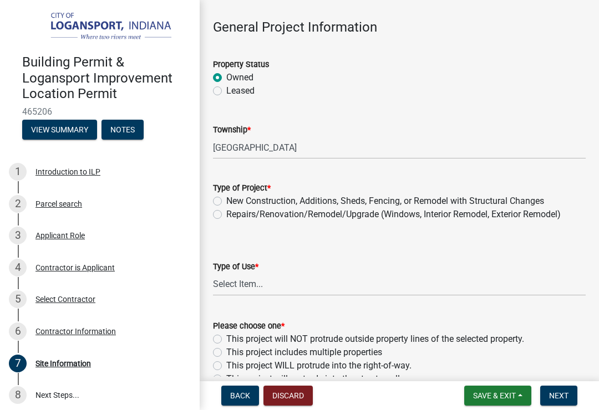
scroll to position [44, 0]
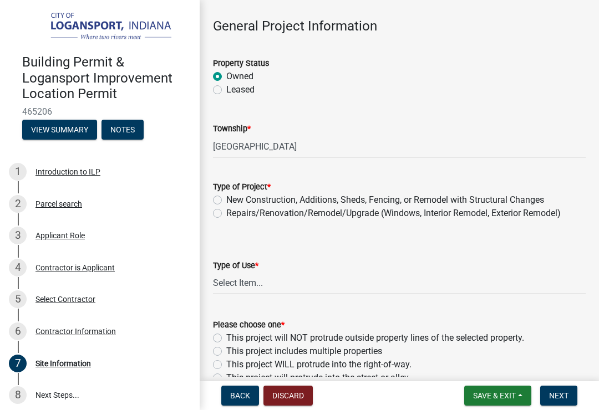
click at [226, 215] on label "Repairs/Renovation/Remodel/Upgrade (Windows, Interior Remodel, Exterior Remodel)" at bounding box center [393, 213] width 334 height 13
click at [226, 214] on input "Repairs/Renovation/Remodel/Upgrade (Windows, Interior Remodel, Exterior Remodel)" at bounding box center [229, 210] width 7 height 7
radio input "true"
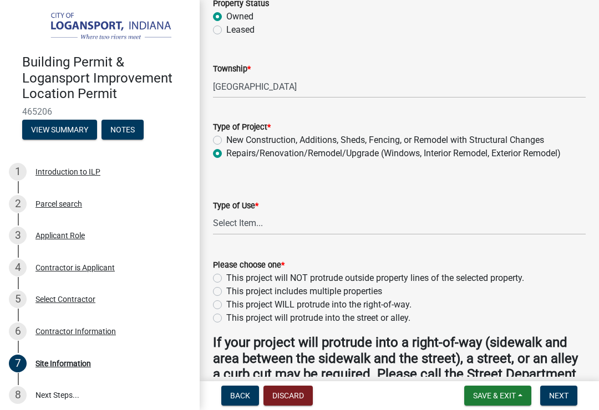
scroll to position [114, 0]
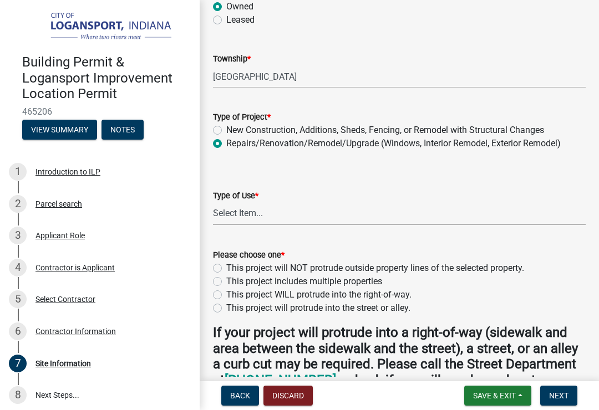
click at [232, 215] on select "Select Item... Residential Commercial/Industrial Agricultural Public/Semi Public" at bounding box center [399, 213] width 373 height 23
select select "62802869-e470-474a-8a4c-8dbe1ccdd5ac"
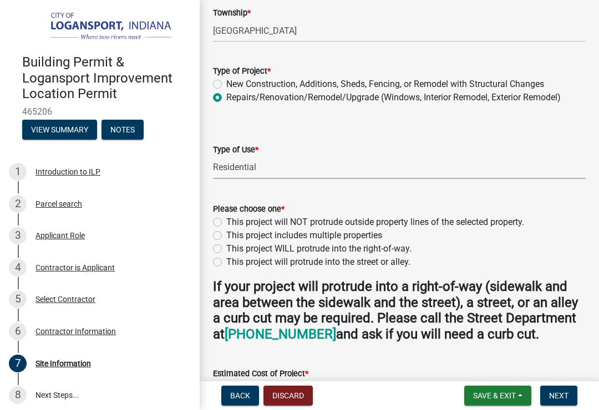
scroll to position [161, 0]
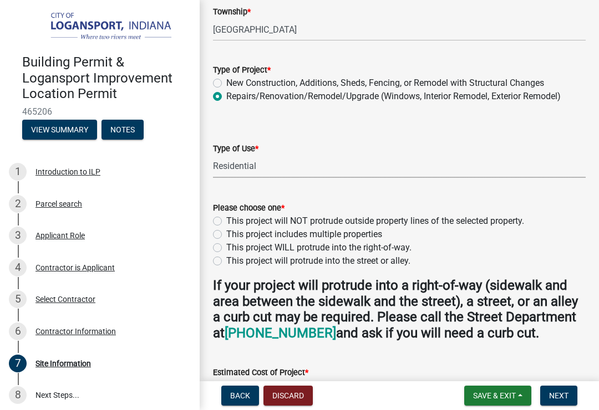
click at [226, 219] on label "This project will NOT protrude outside property lines of the selected property." at bounding box center [375, 221] width 298 height 13
click at [226, 219] on input "This project will NOT protrude outside property lines of the selected property." at bounding box center [229, 218] width 7 height 7
radio input "true"
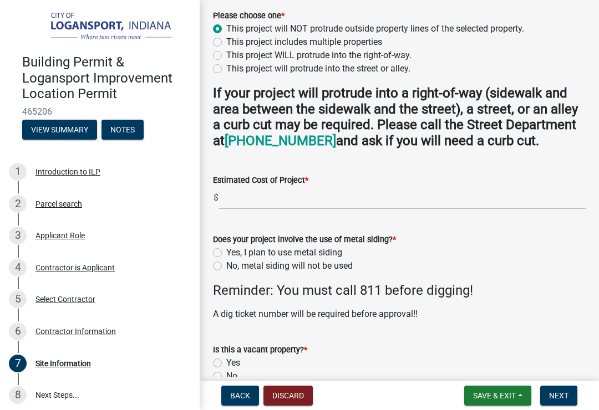
scroll to position [354, 0]
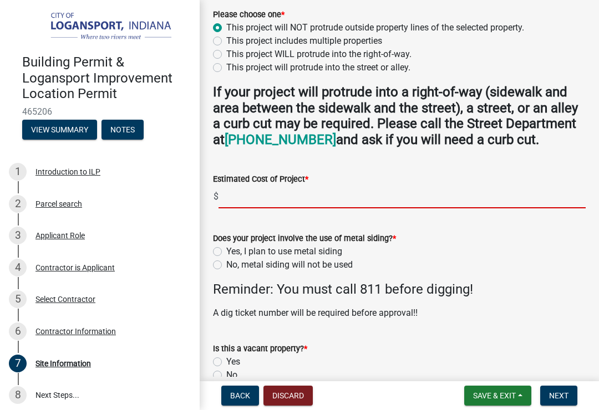
click at [236, 206] on input "text" at bounding box center [401, 197] width 367 height 23
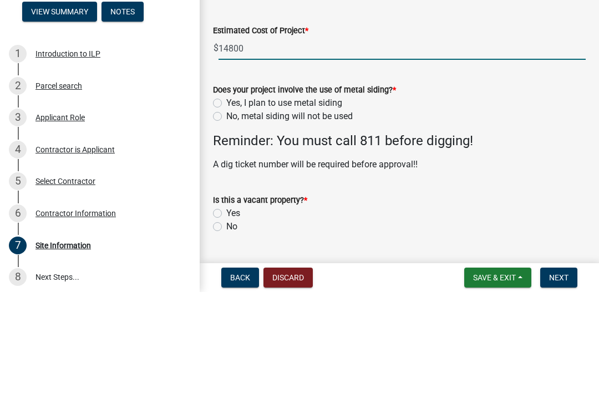
scroll to position [389, 0]
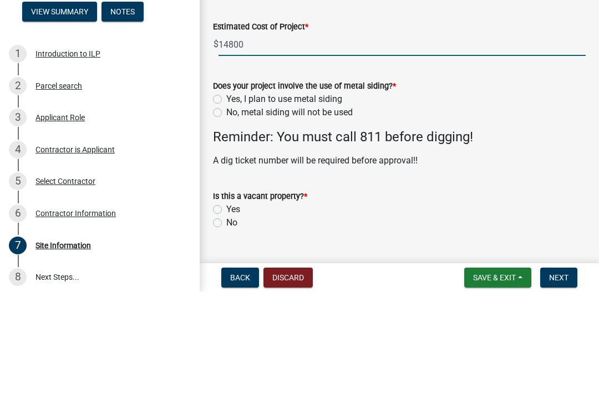
type input "14800"
click at [226, 224] on label "No, metal siding will not be used" at bounding box center [289, 230] width 126 height 13
click at [226, 224] on input "No, metal siding will not be used" at bounding box center [229, 227] width 7 height 7
radio input "true"
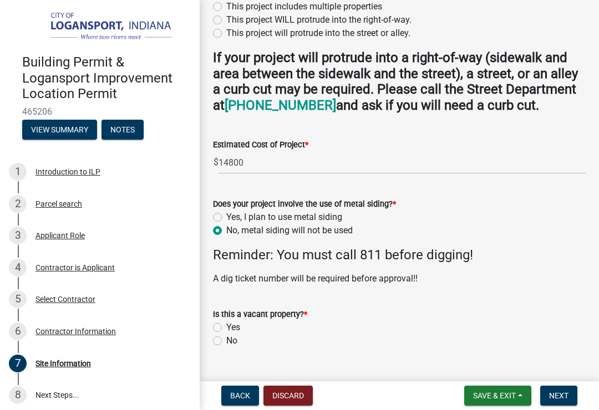
click at [226, 348] on label "No" at bounding box center [231, 340] width 11 height 13
click at [226, 342] on input "No" at bounding box center [229, 337] width 7 height 7
radio input "true"
click at [553, 396] on span "Next" at bounding box center [558, 396] width 19 height 9
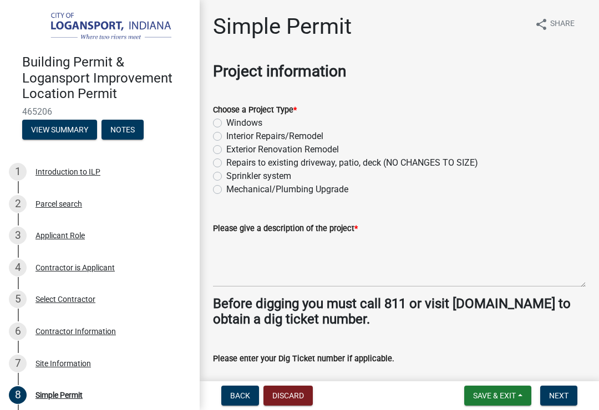
click at [226, 148] on label "Exterior Renovation Remodel" at bounding box center [282, 149] width 113 height 13
click at [226, 148] on input "Exterior Renovation Remodel" at bounding box center [229, 146] width 7 height 7
radio input "true"
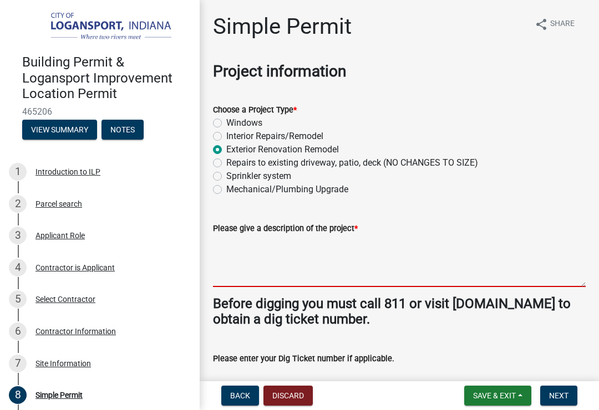
click at [231, 278] on textarea "Please give a description of the project *" at bounding box center [399, 261] width 373 height 52
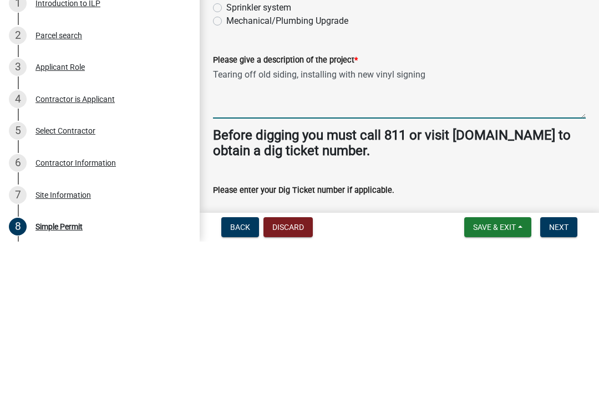
click at [436, 235] on textarea "Tearing off old siding, installing with new vinyl signing" at bounding box center [399, 261] width 373 height 52
click at [446, 235] on textarea "Tearing off old siding, installing with new vinyl signing" at bounding box center [399, 261] width 373 height 52
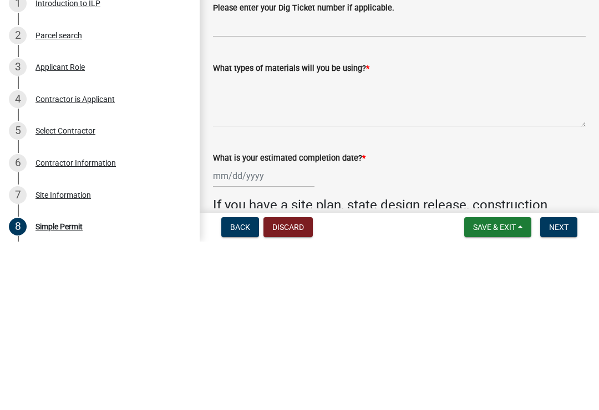
scroll to position [172, 0]
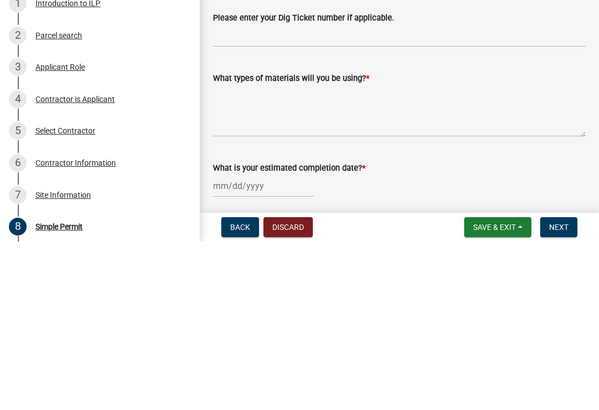
type textarea "Tearing off old siding, installing with new vinyl siding"
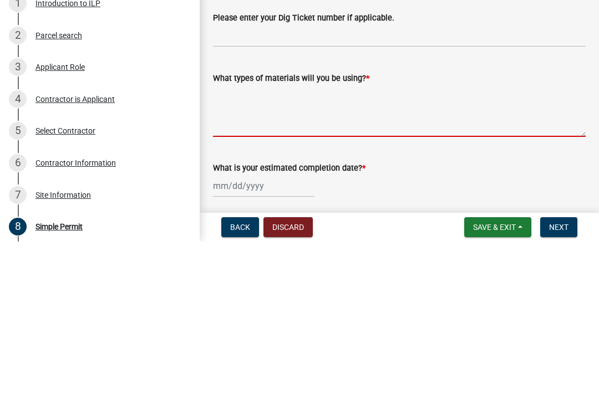
click at [238, 253] on textarea "What types of materials will you be using? *" at bounding box center [399, 279] width 373 height 52
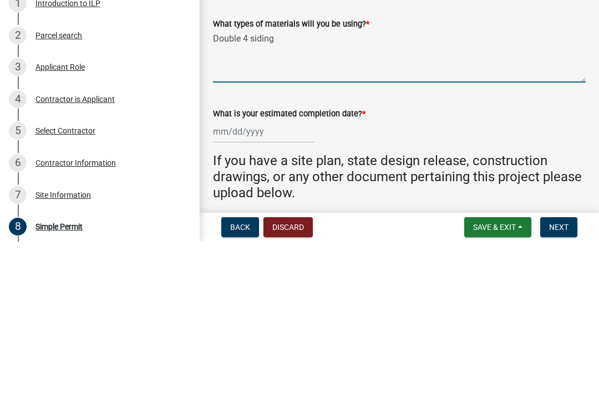
scroll to position [220, 0]
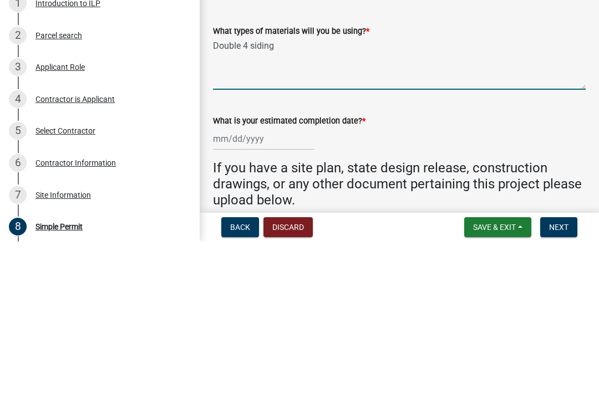
type textarea "Double 4 siding"
click at [228, 296] on div at bounding box center [263, 307] width 101 height 23
select select "8"
select select "2025"
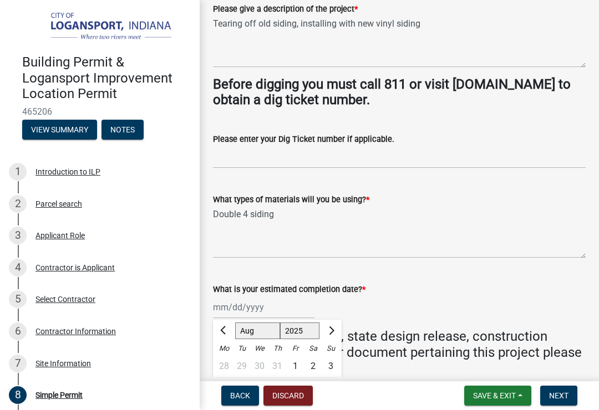
scroll to position [350, 0]
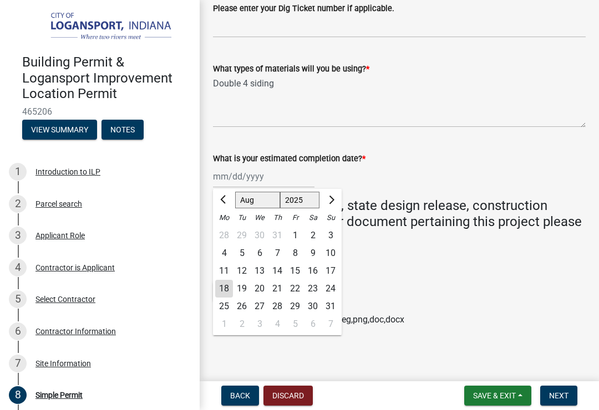
click at [257, 305] on div "27" at bounding box center [260, 307] width 18 height 18
type input "[DATE]"
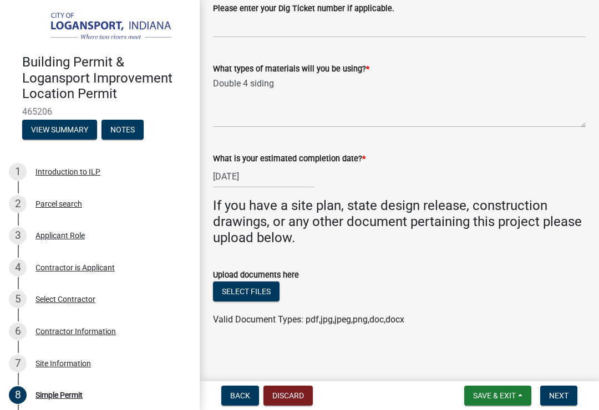
click at [246, 293] on button "Select files" at bounding box center [246, 292] width 67 height 20
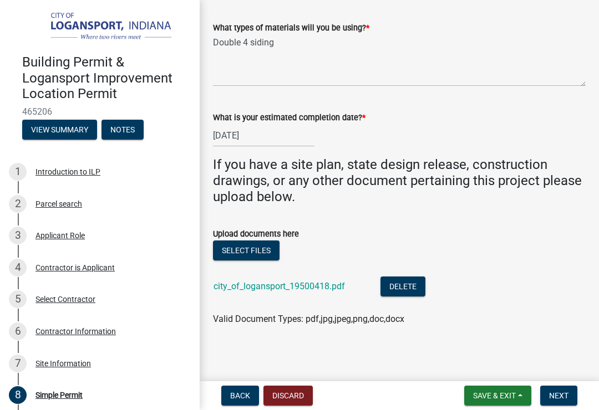
scroll to position [391, 0]
click at [558, 393] on span "Next" at bounding box center [558, 396] width 19 height 9
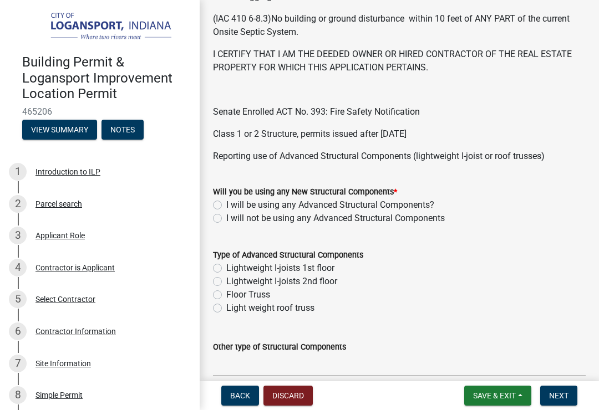
scroll to position [392, 0]
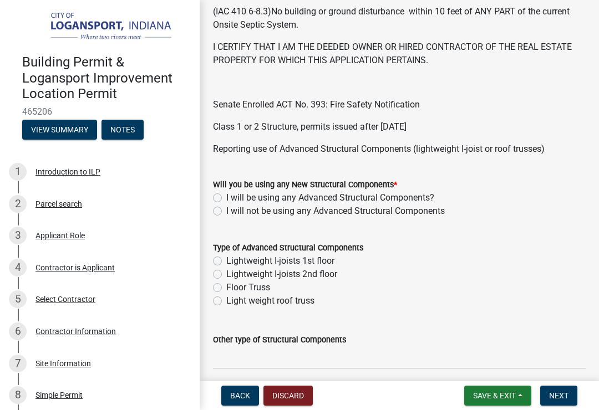
click at [211, 211] on div "Will you be using any New Structural Components * I will be using any Advanced …" at bounding box center [399, 191] width 389 height 53
click at [226, 214] on label "I will not be using any Advanced Structural Components" at bounding box center [335, 211] width 218 height 13
click at [226, 212] on input "I will not be using any Advanced Structural Components" at bounding box center [229, 208] width 7 height 7
radio input "true"
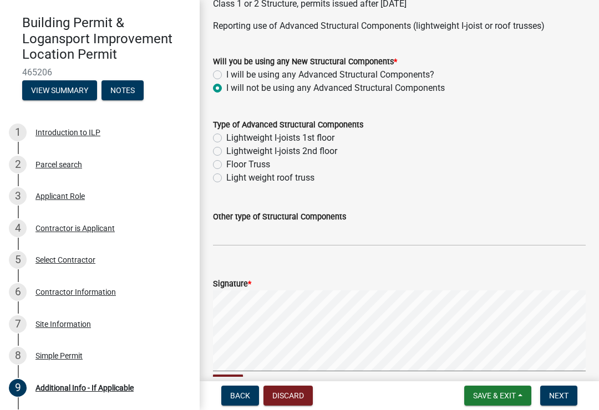
scroll to position [527, 0]
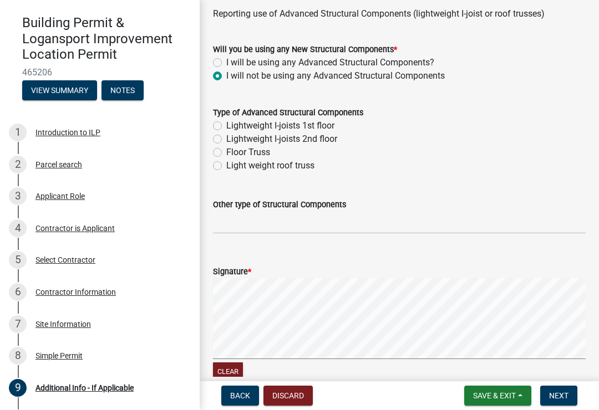
click at [555, 401] on button "Next" at bounding box center [558, 396] width 37 height 20
click at [561, 400] on span "Next" at bounding box center [558, 396] width 19 height 9
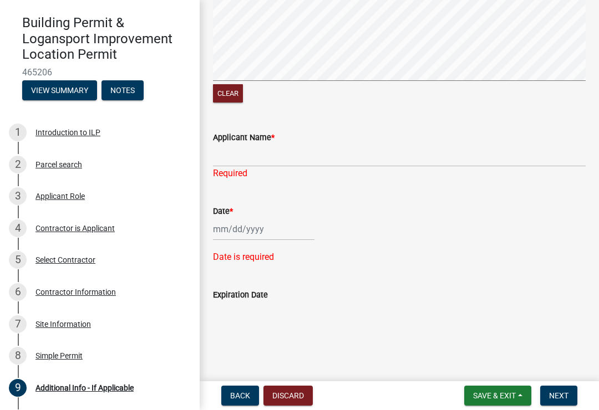
scroll to position [805, 0]
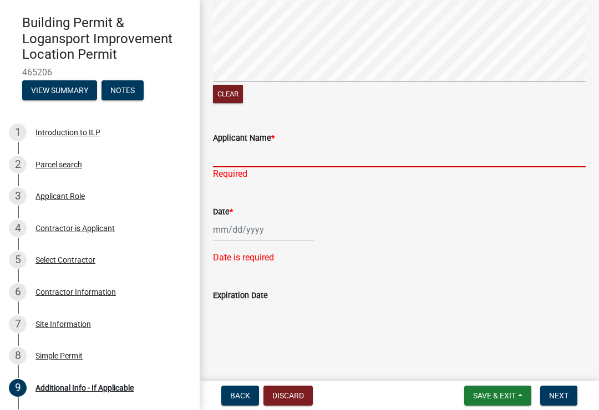
click at [304, 156] on input "Applicant Name *" at bounding box center [399, 156] width 373 height 23
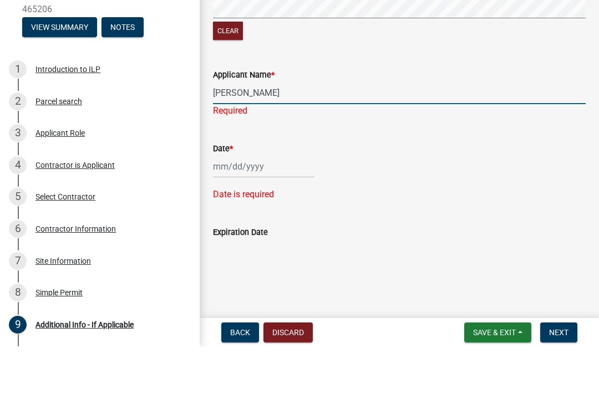
type input "[PERSON_NAME]"
click at [255, 218] on div at bounding box center [263, 229] width 101 height 23
select select "8"
select select "2025"
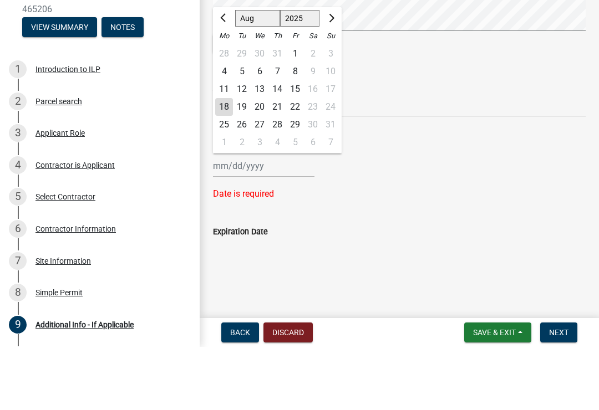
scroll to position [791, 0]
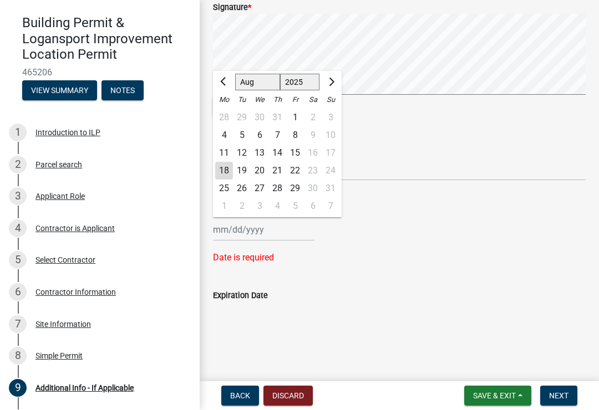
click at [230, 172] on div "18" at bounding box center [224, 171] width 18 height 18
type input "[DATE]"
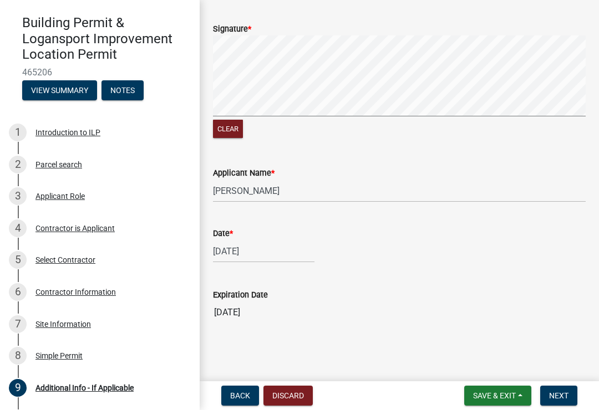
scroll to position [769, 0]
click at [564, 401] on button "Next" at bounding box center [558, 396] width 37 height 20
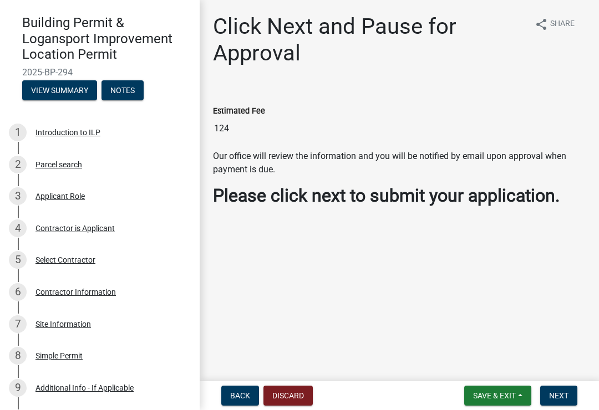
click at [560, 403] on button "Next" at bounding box center [558, 396] width 37 height 20
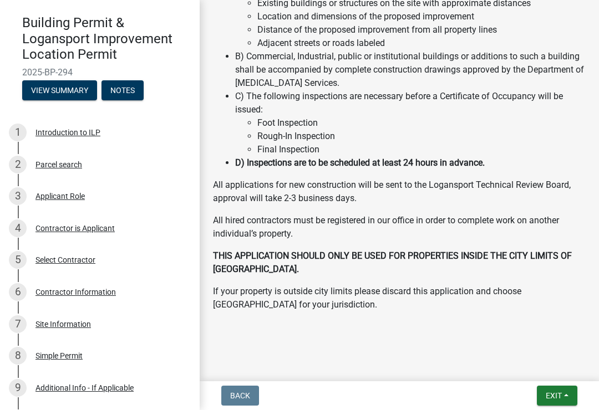
scroll to position [384, 0]
click at [52, 85] on button "View Summary" at bounding box center [59, 90] width 75 height 20
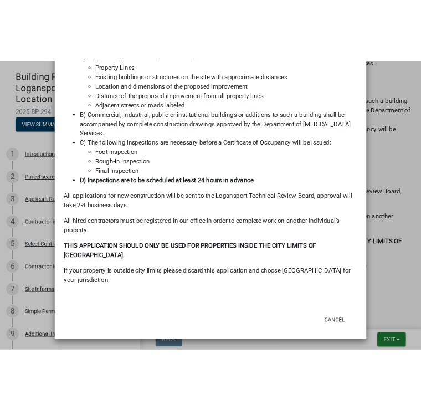
scroll to position [318, 0]
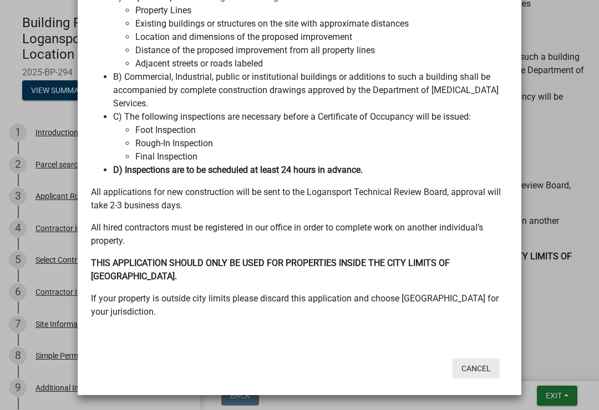
click at [461, 361] on button "Cancel" at bounding box center [476, 369] width 47 height 20
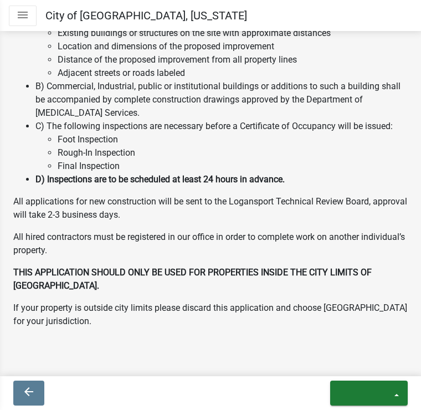
scroll to position [378, 0]
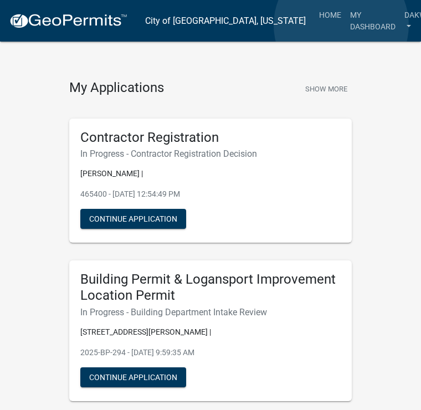
click at [346, 26] on link "My Dashboard" at bounding box center [373, 20] width 54 height 33
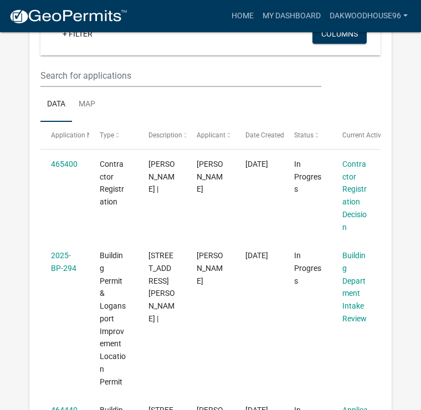
scroll to position [125, 0]
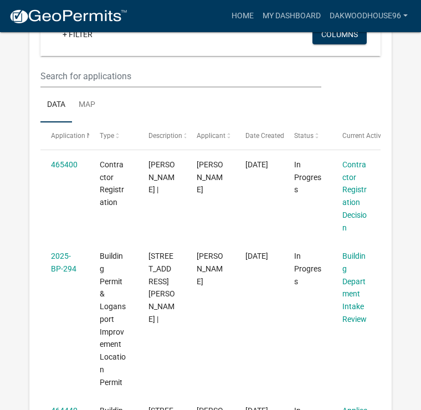
click at [361, 177] on div "Contractor Registration Decision" at bounding box center [356, 197] width 27 height 76
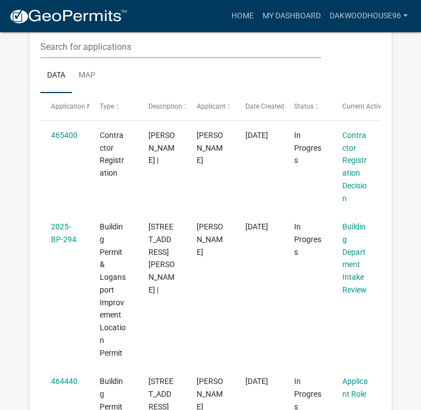
scroll to position [0, 0]
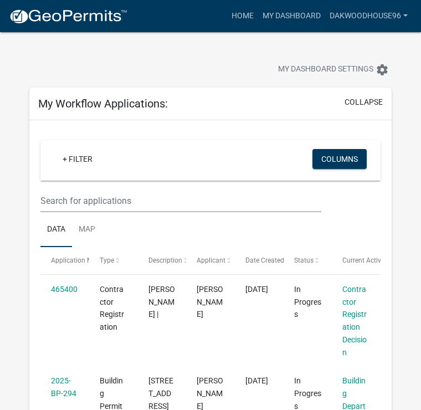
click at [388, 12] on link "Dakwoodhouse96" at bounding box center [369, 16] width 87 height 21
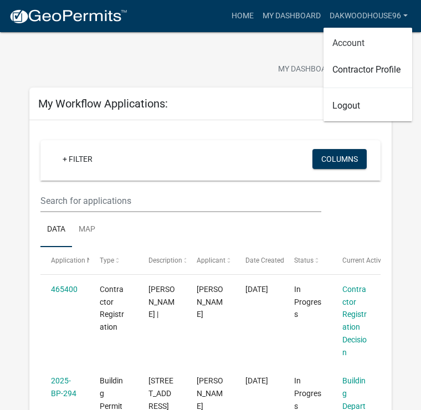
click at [365, 40] on link "Account" at bounding box center [368, 43] width 89 height 27
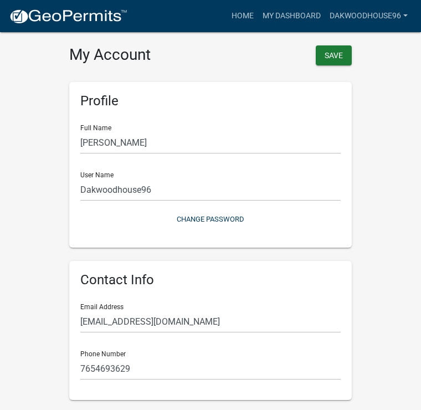
click at [294, 18] on link "My Dashboard" at bounding box center [291, 16] width 67 height 21
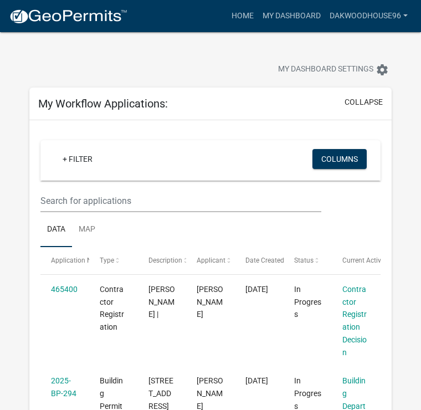
click at [252, 12] on link "Home" at bounding box center [242, 16] width 31 height 21
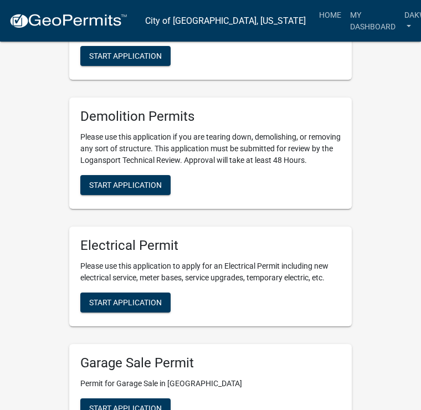
scroll to position [550, 0]
